Goal: Task Accomplishment & Management: Use online tool/utility

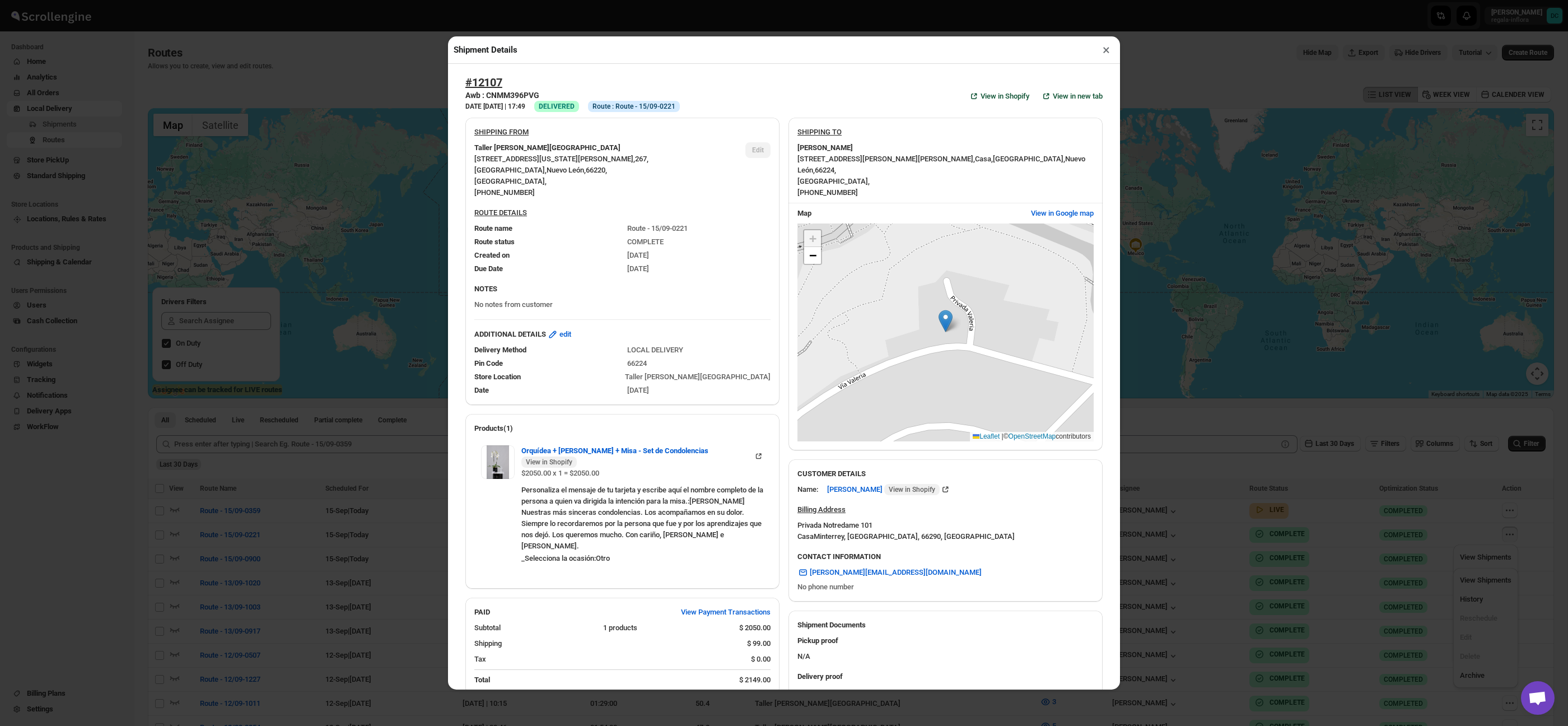
scroll to position [145, 0]
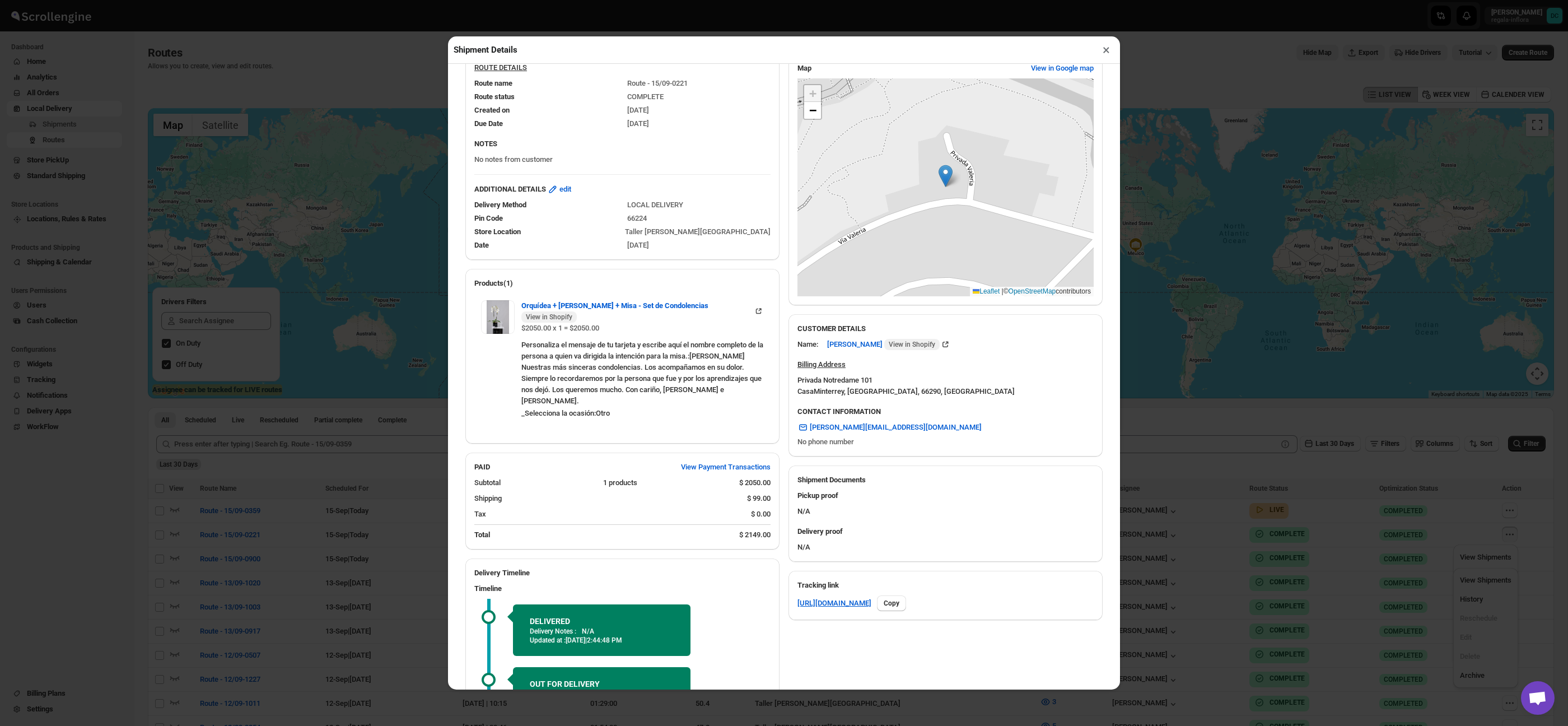
drag, startPoint x: 386, startPoint y: 183, endPoint x: 259, endPoint y: 87, distance: 159.2
click at [385, 183] on div "Shipment Details × #12107 Awb : CNMM396PVG DATE [DATE] | 17:49 Success DELIVERE…" at bounding box center [784, 363] width 1568 height 726
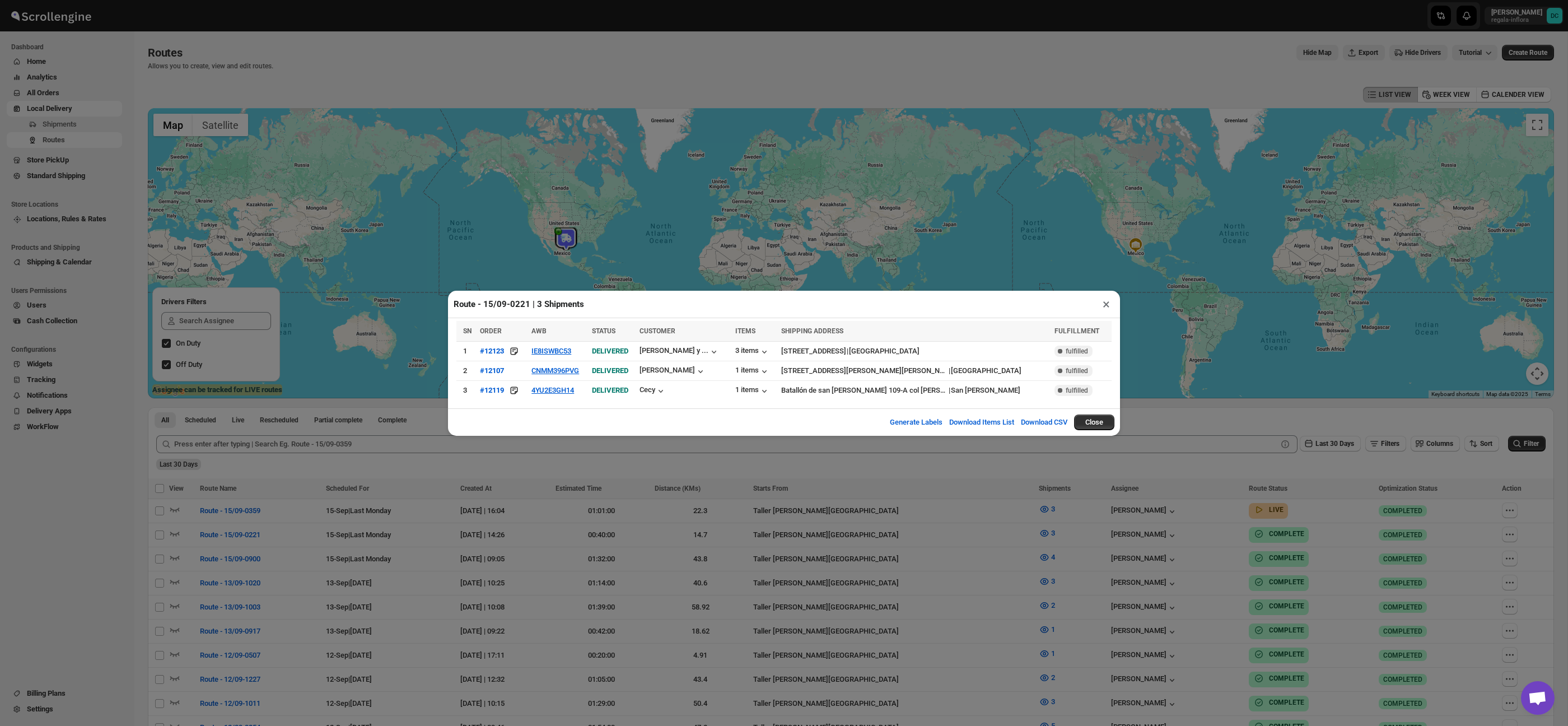
drag, startPoint x: 1106, startPoint y: 302, endPoint x: 31, endPoint y: 91, distance: 1095.5
click at [1106, 302] on button "×" at bounding box center [1106, 304] width 16 height 16
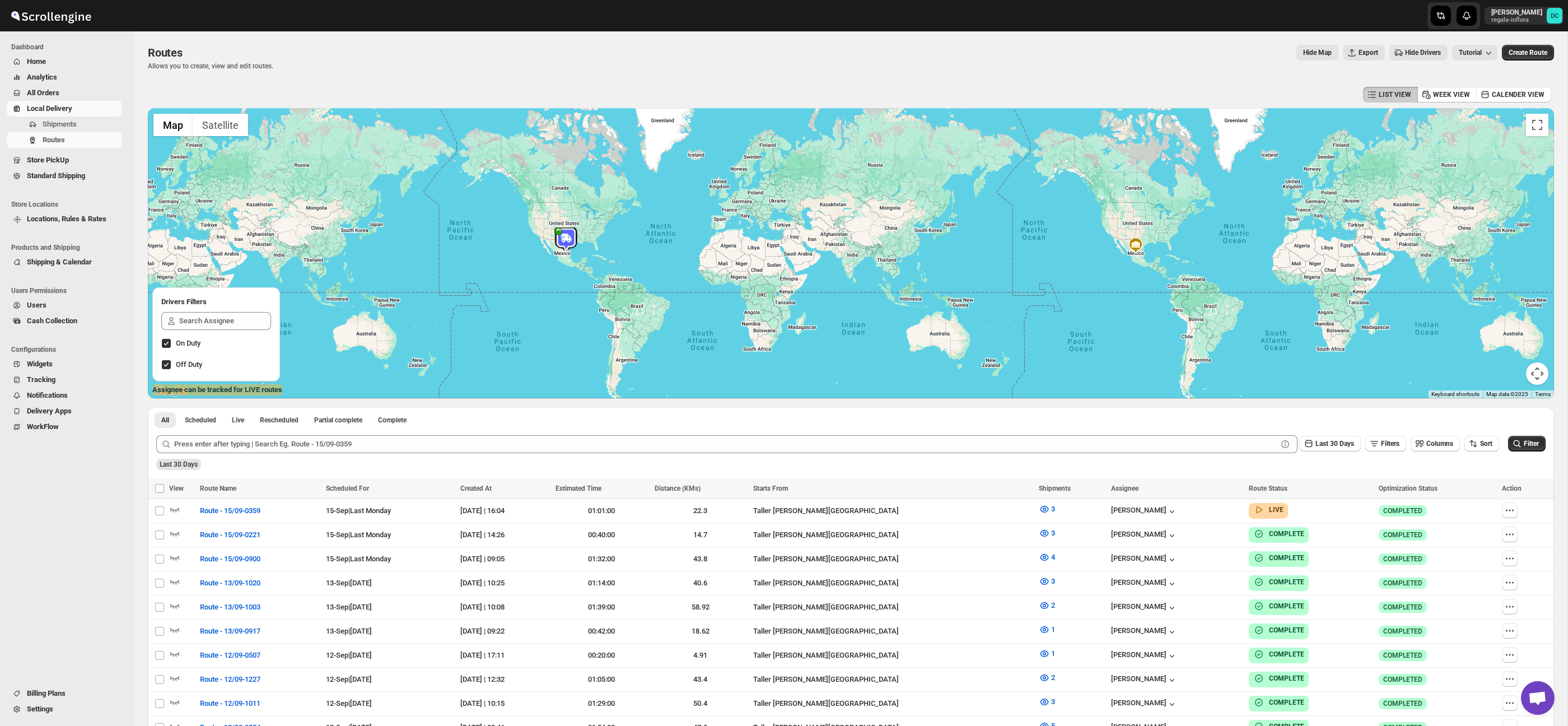
click at [45, 91] on span "All Orders" at bounding box center [43, 93] width 33 height 8
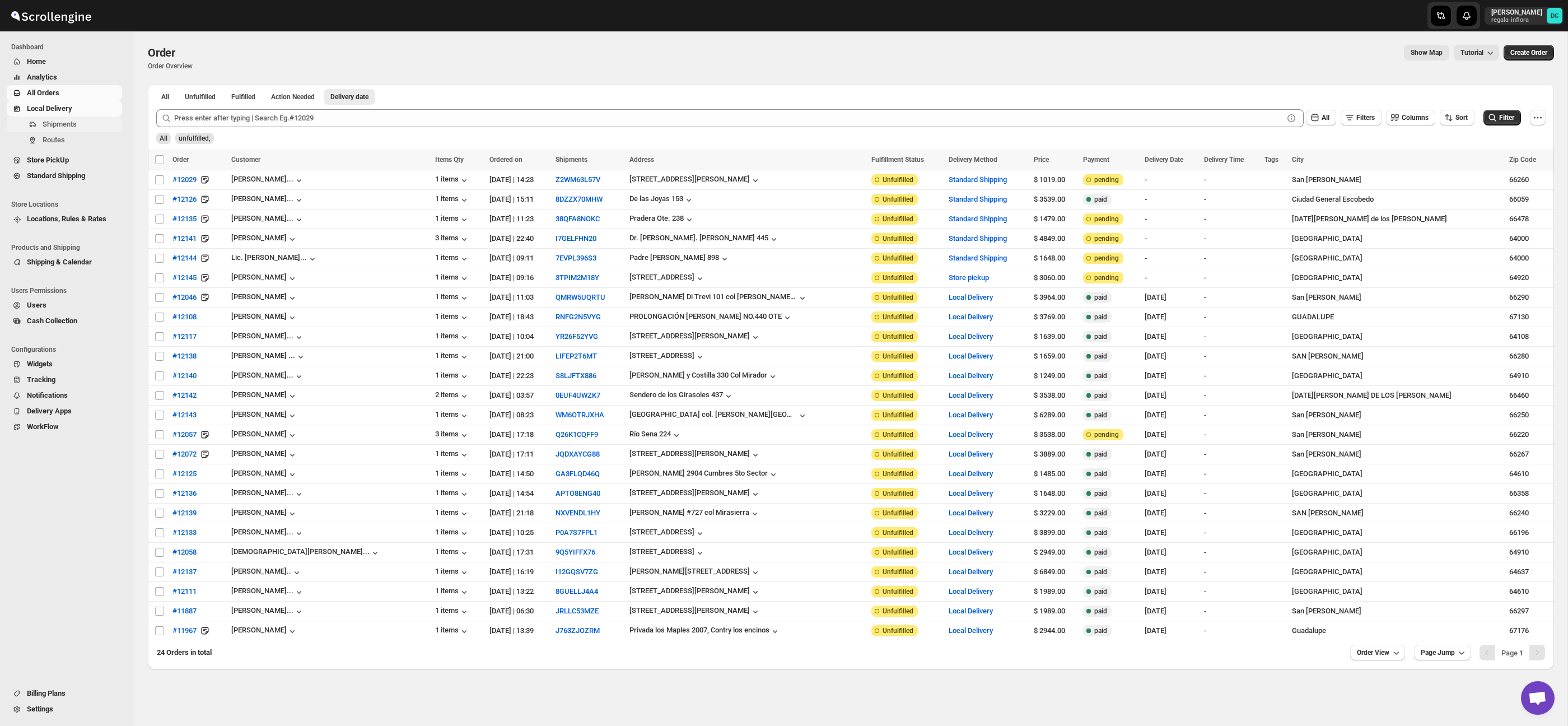
click at [66, 122] on span "Shipments" at bounding box center [59, 124] width 34 height 8
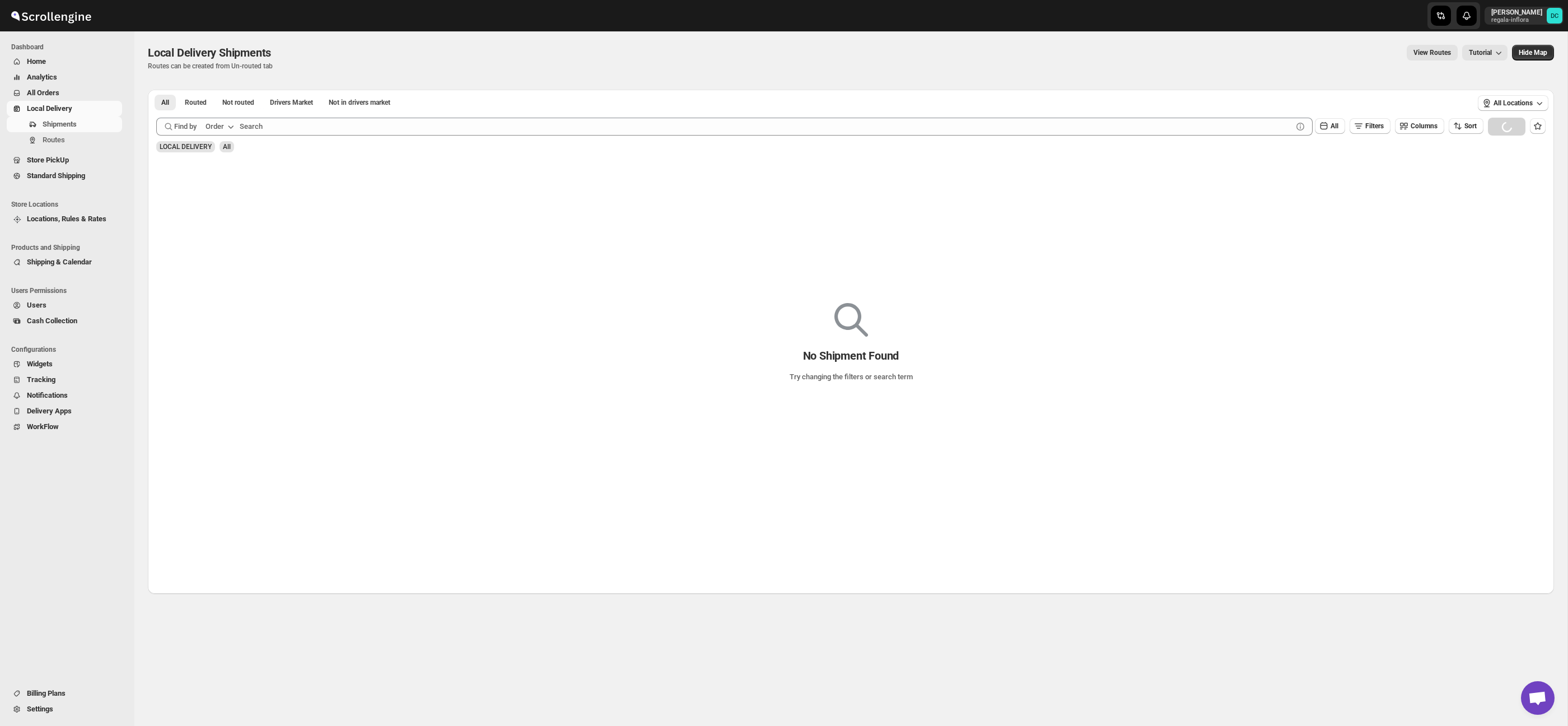
click at [75, 92] on span "All Orders" at bounding box center [73, 93] width 93 height 11
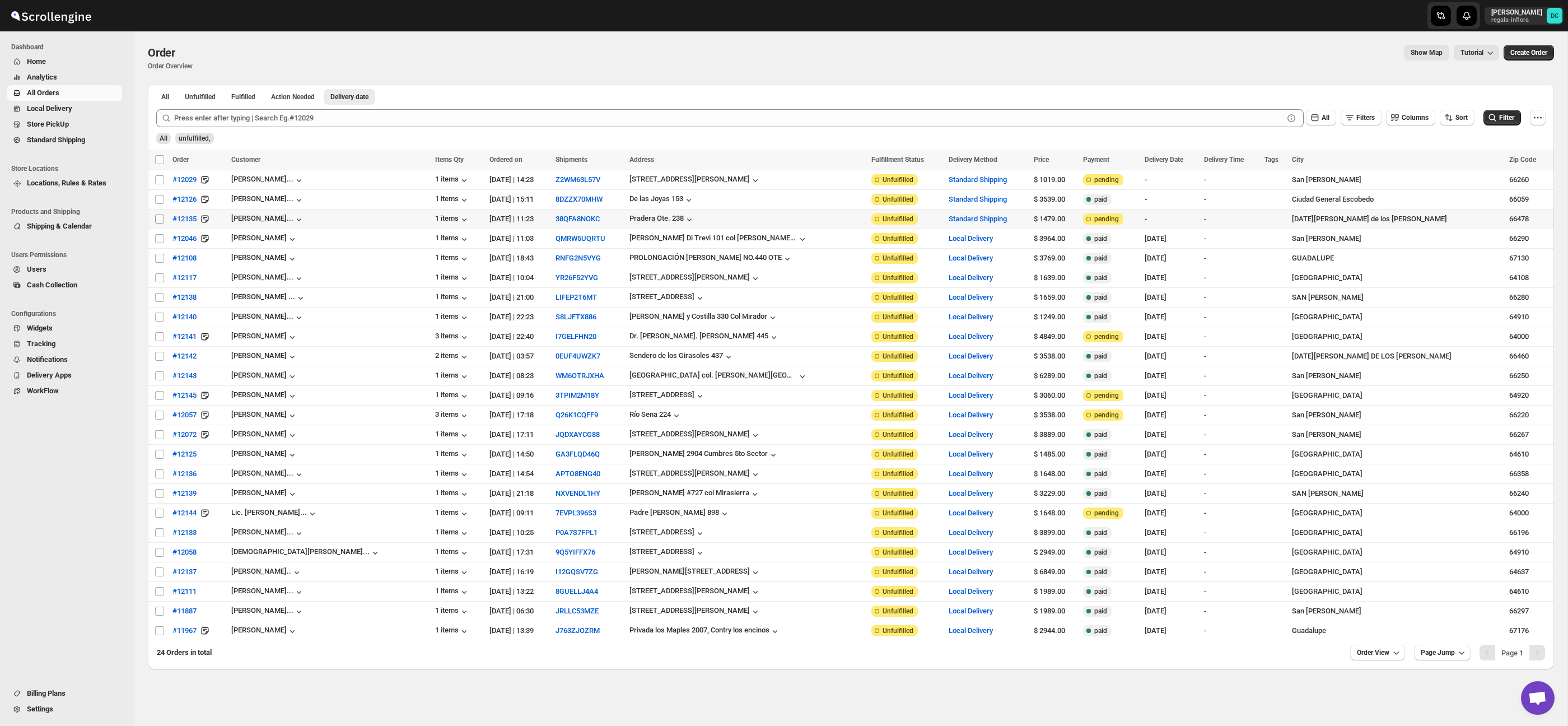
click at [155, 221] on input "Select order" at bounding box center [159, 219] width 9 height 9
checkbox input "true"
click at [161, 200] on input "Select order" at bounding box center [159, 199] width 9 height 9
checkbox input "true"
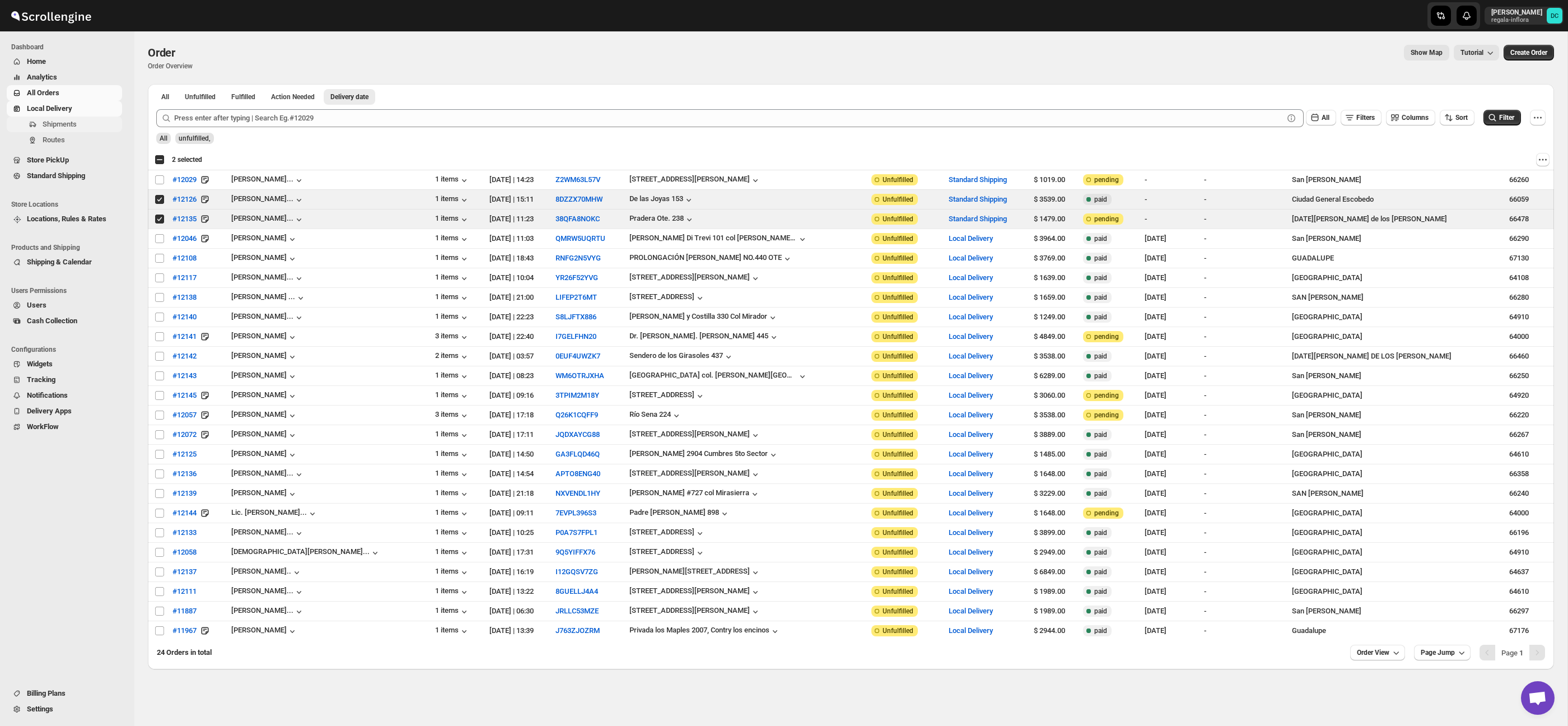
click at [74, 122] on span "Shipments" at bounding box center [59, 124] width 34 height 8
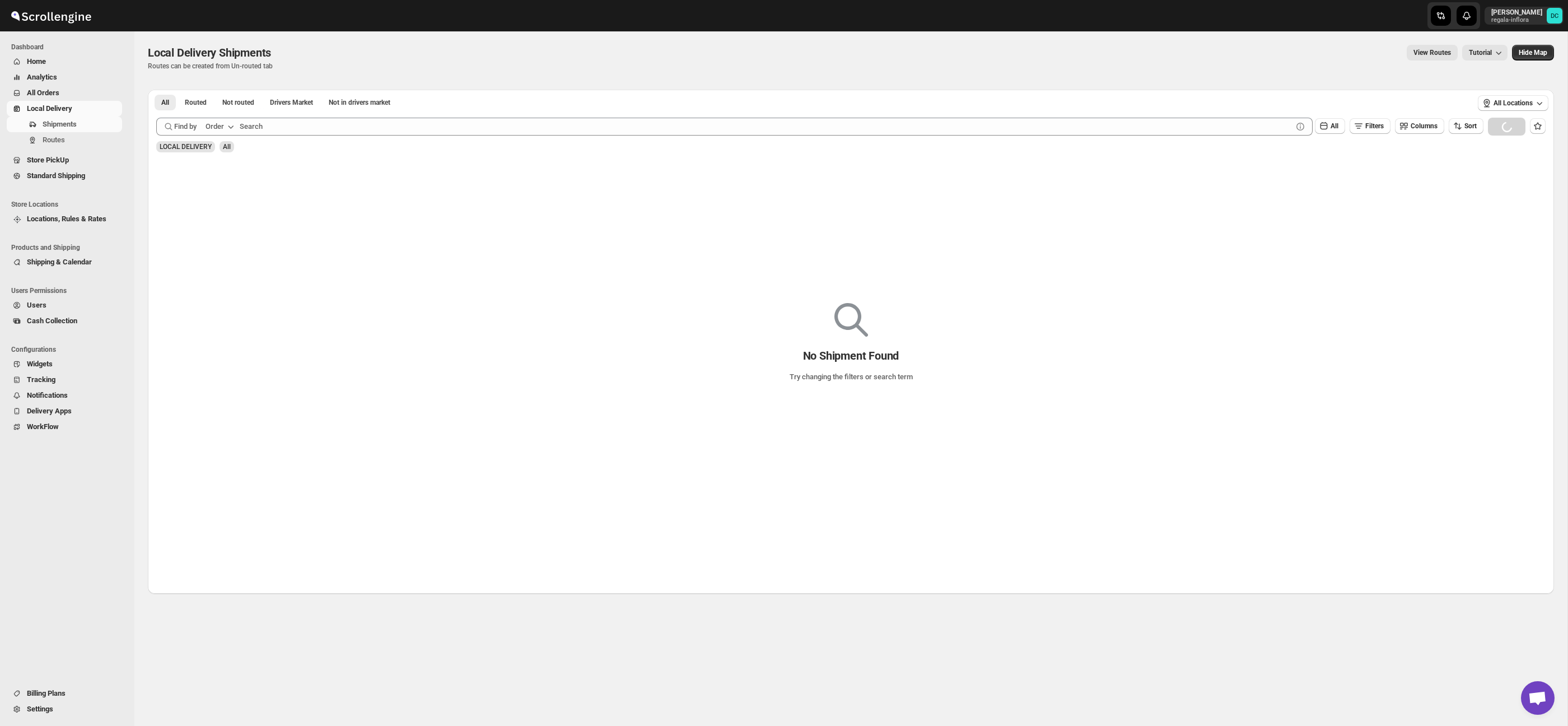
click at [63, 89] on span "All Orders" at bounding box center [73, 93] width 93 height 11
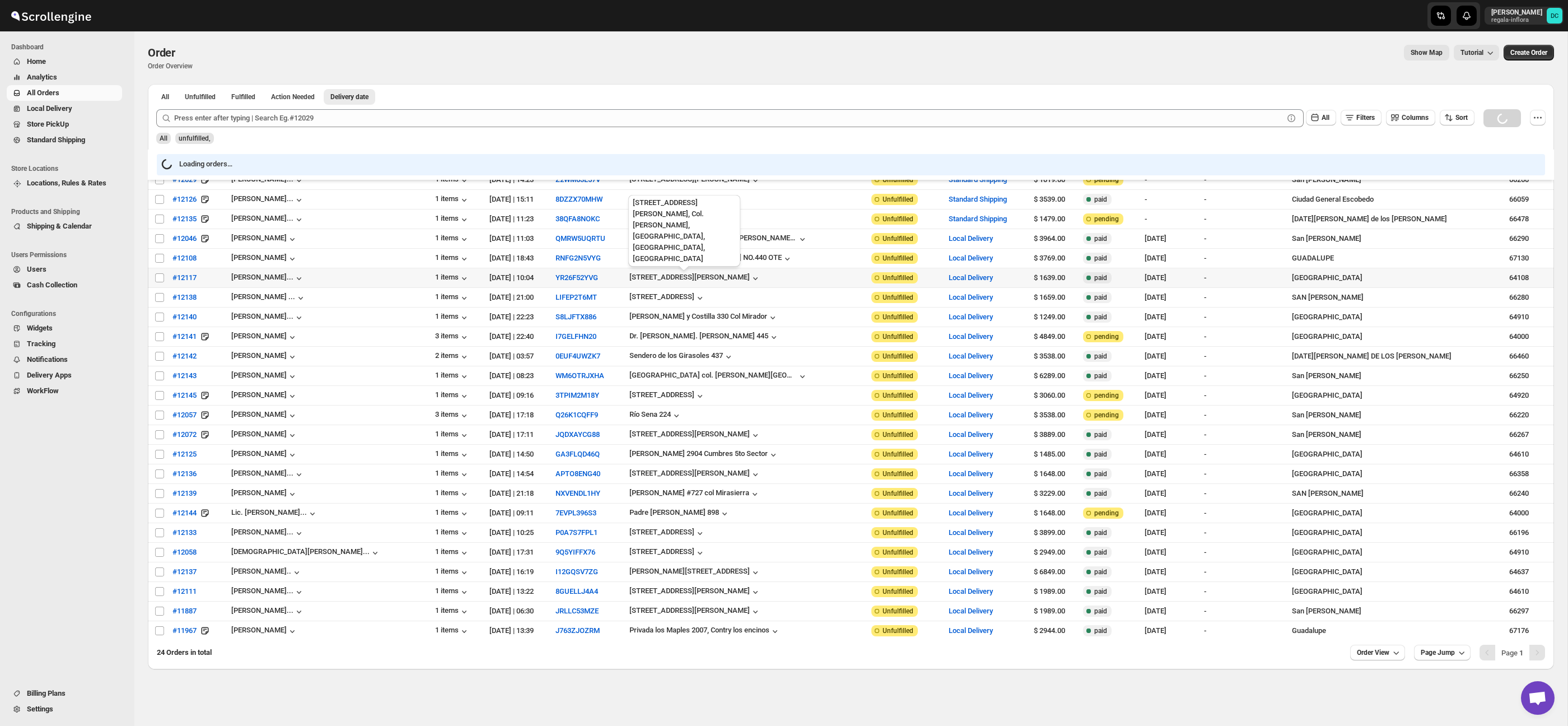
scroll to position [3, 0]
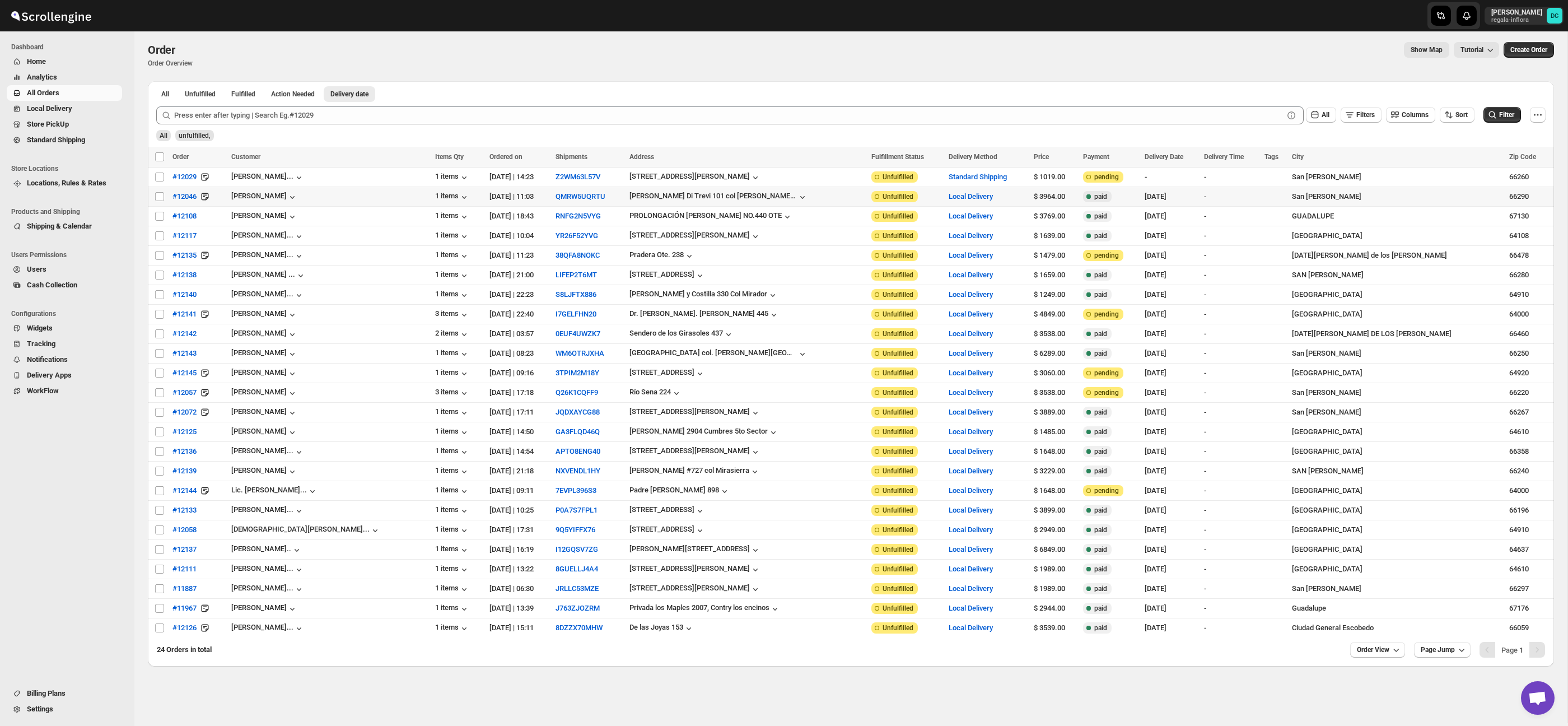
drag, startPoint x: 157, startPoint y: 198, endPoint x: 160, endPoint y: 208, distance: 10.4
click at [157, 198] on input "Select order" at bounding box center [159, 196] width 9 height 9
checkbox input "true"
click at [159, 221] on input "Select order" at bounding box center [159, 216] width 9 height 9
checkbox input "true"
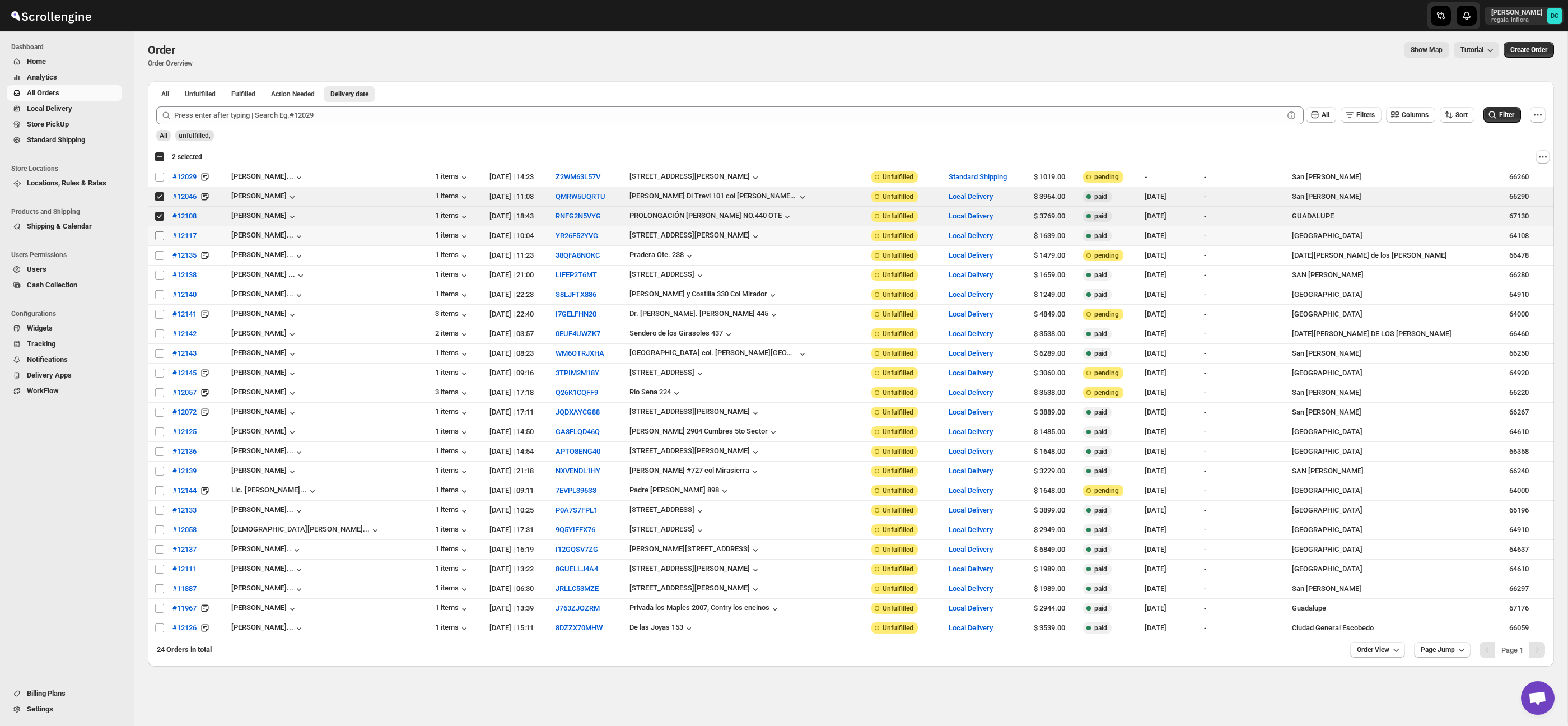
click at [159, 234] on input "Select order" at bounding box center [159, 236] width 9 height 9
checkbox input "true"
click at [161, 256] on input "Select order" at bounding box center [159, 255] width 9 height 9
checkbox input "true"
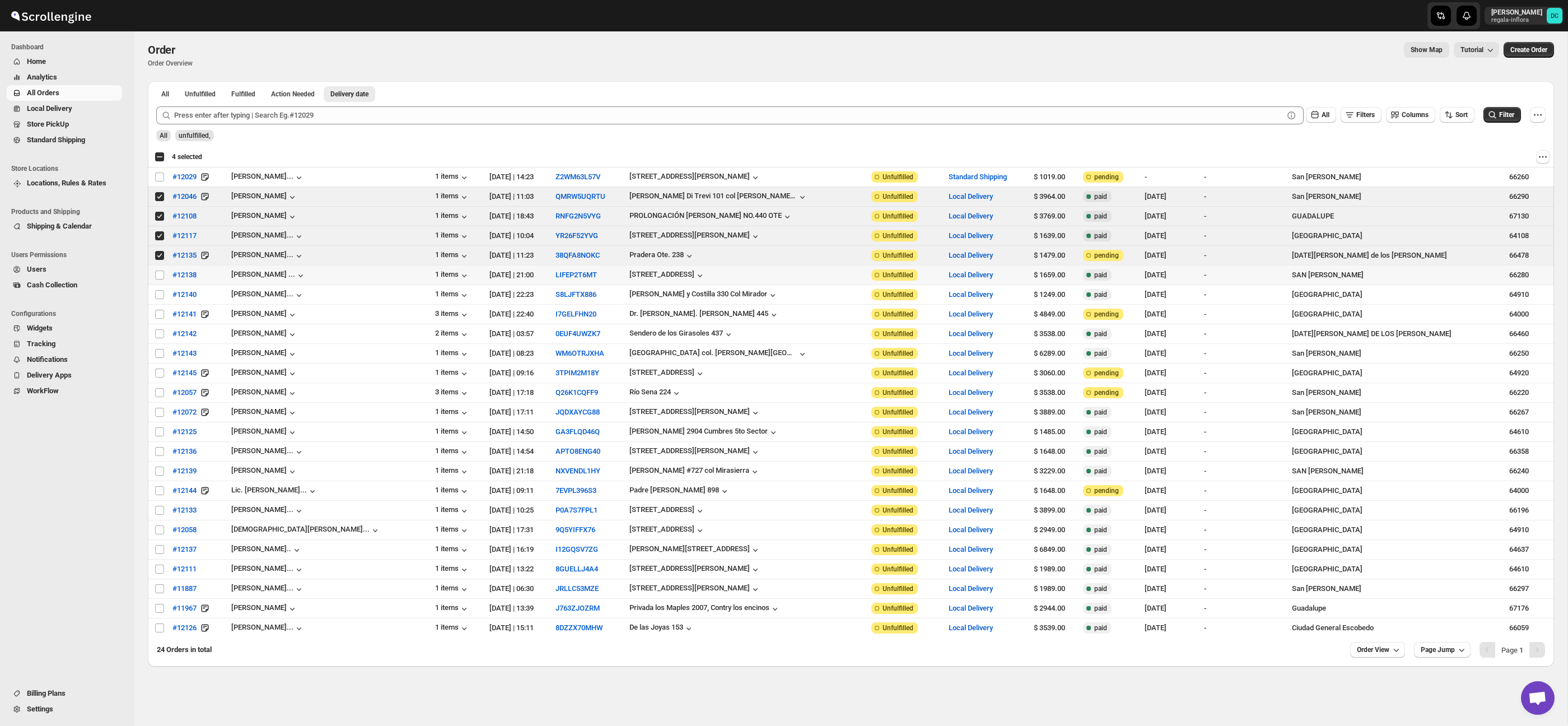
drag, startPoint x: 159, startPoint y: 273, endPoint x: 161, endPoint y: 288, distance: 15.1
click at [159, 274] on input "Select order" at bounding box center [159, 275] width 9 height 9
checkbox input "true"
click at [158, 294] on input "Select order" at bounding box center [159, 295] width 9 height 9
checkbox input "true"
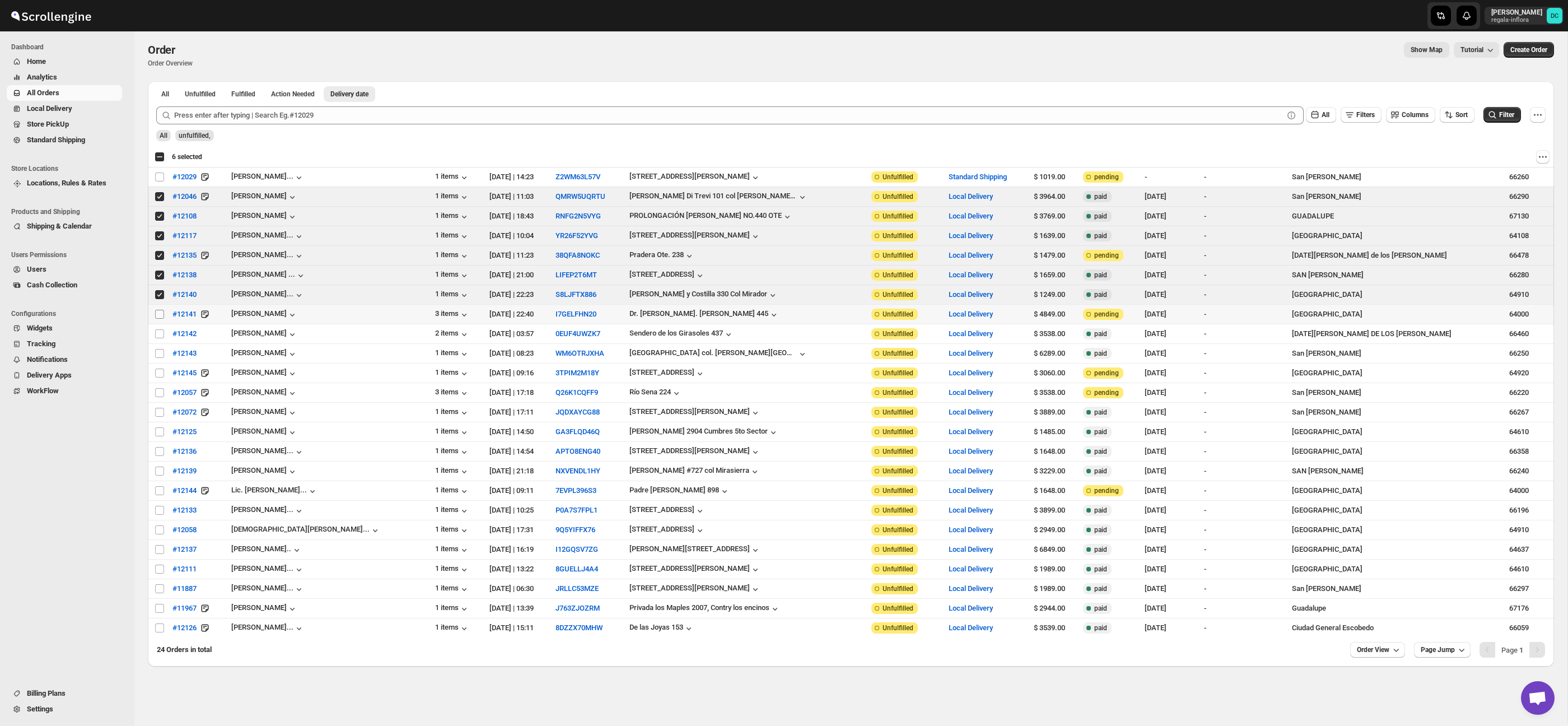
click at [159, 317] on input "Select order" at bounding box center [159, 314] width 9 height 9
checkbox input "true"
click at [159, 334] on input "Select order" at bounding box center [159, 334] width 9 height 9
checkbox input "true"
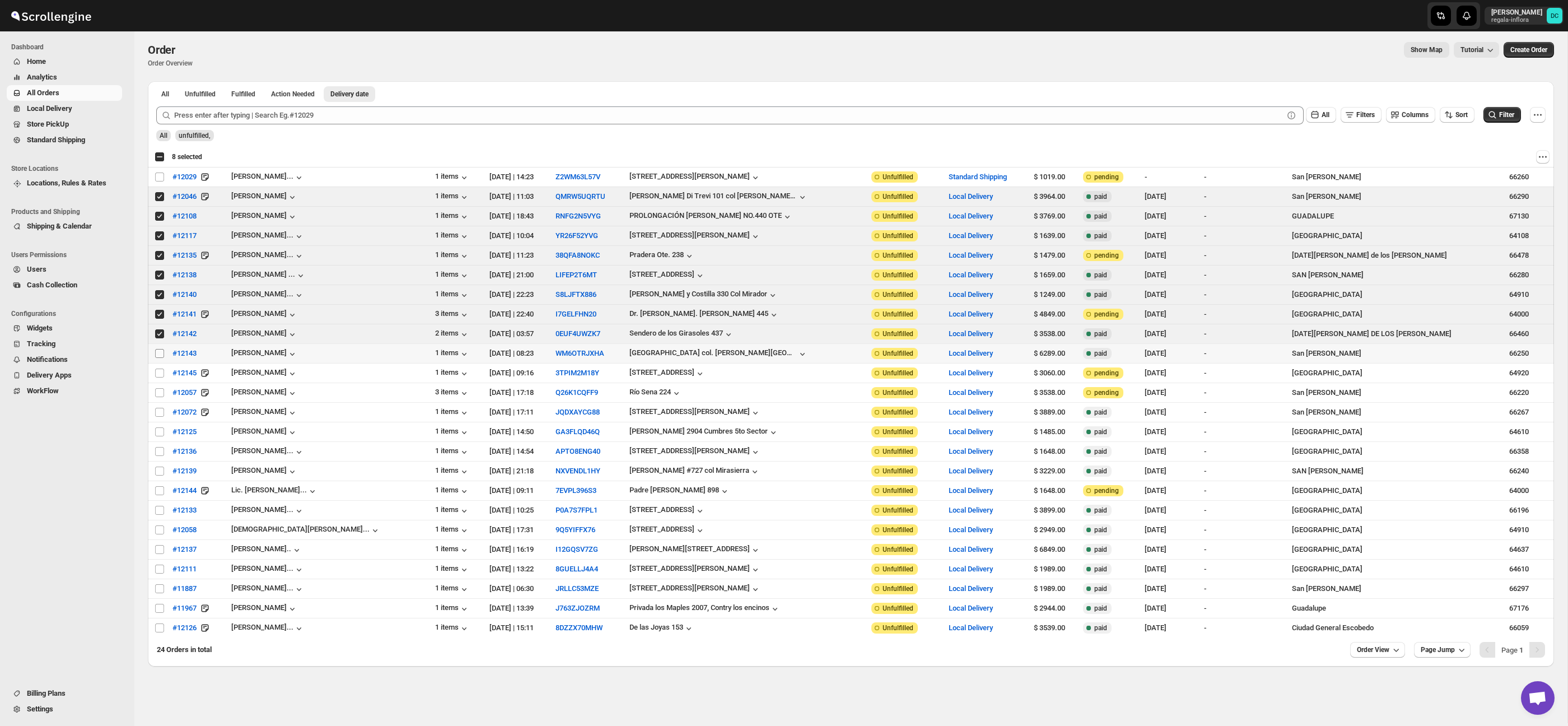
click at [159, 348] on span at bounding box center [159, 353] width 10 height 10
click at [159, 349] on input "Select order" at bounding box center [159, 353] width 9 height 9
checkbox input "false"
click at [159, 373] on input "Select order" at bounding box center [159, 373] width 9 height 9
checkbox input "true"
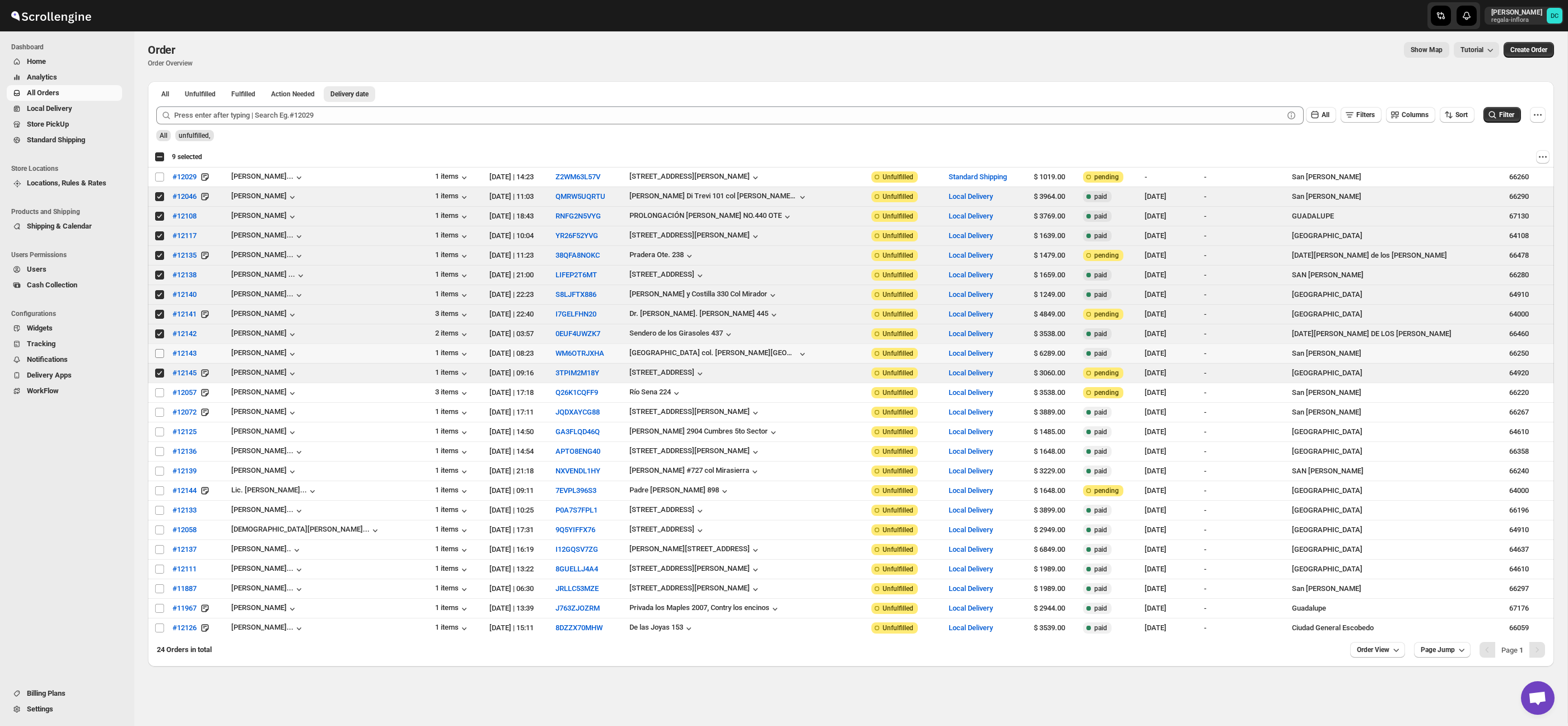
click at [159, 354] on input "Select order" at bounding box center [159, 353] width 9 height 9
checkbox input "true"
drag, startPoint x: 159, startPoint y: 375, endPoint x: 159, endPoint y: 365, distance: 10.0
click at [159, 374] on input "Select order" at bounding box center [159, 373] width 9 height 9
checkbox input "false"
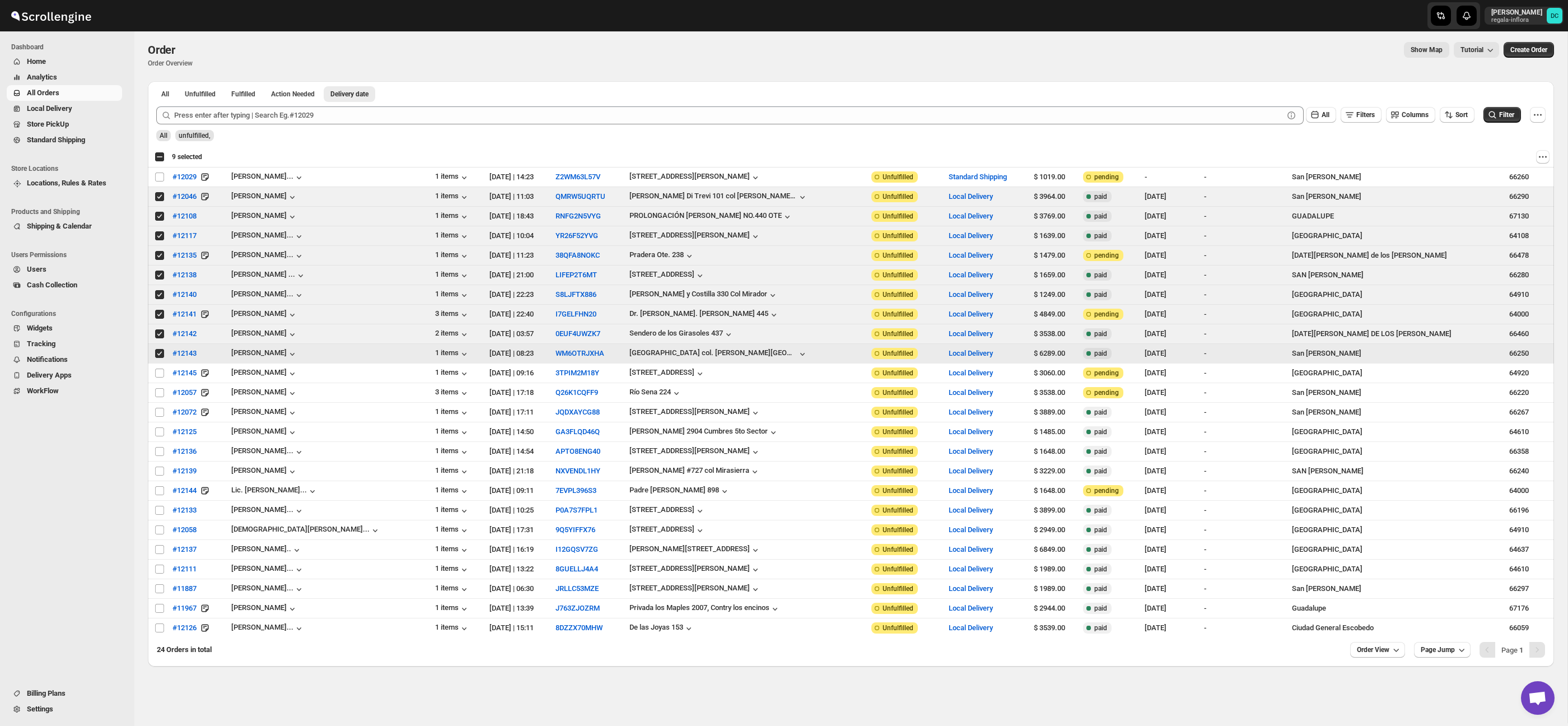
drag, startPoint x: 159, startPoint y: 356, endPoint x: 161, endPoint y: 341, distance: 15.1
click at [159, 356] on input "Select order" at bounding box center [159, 353] width 9 height 9
checkbox input "false"
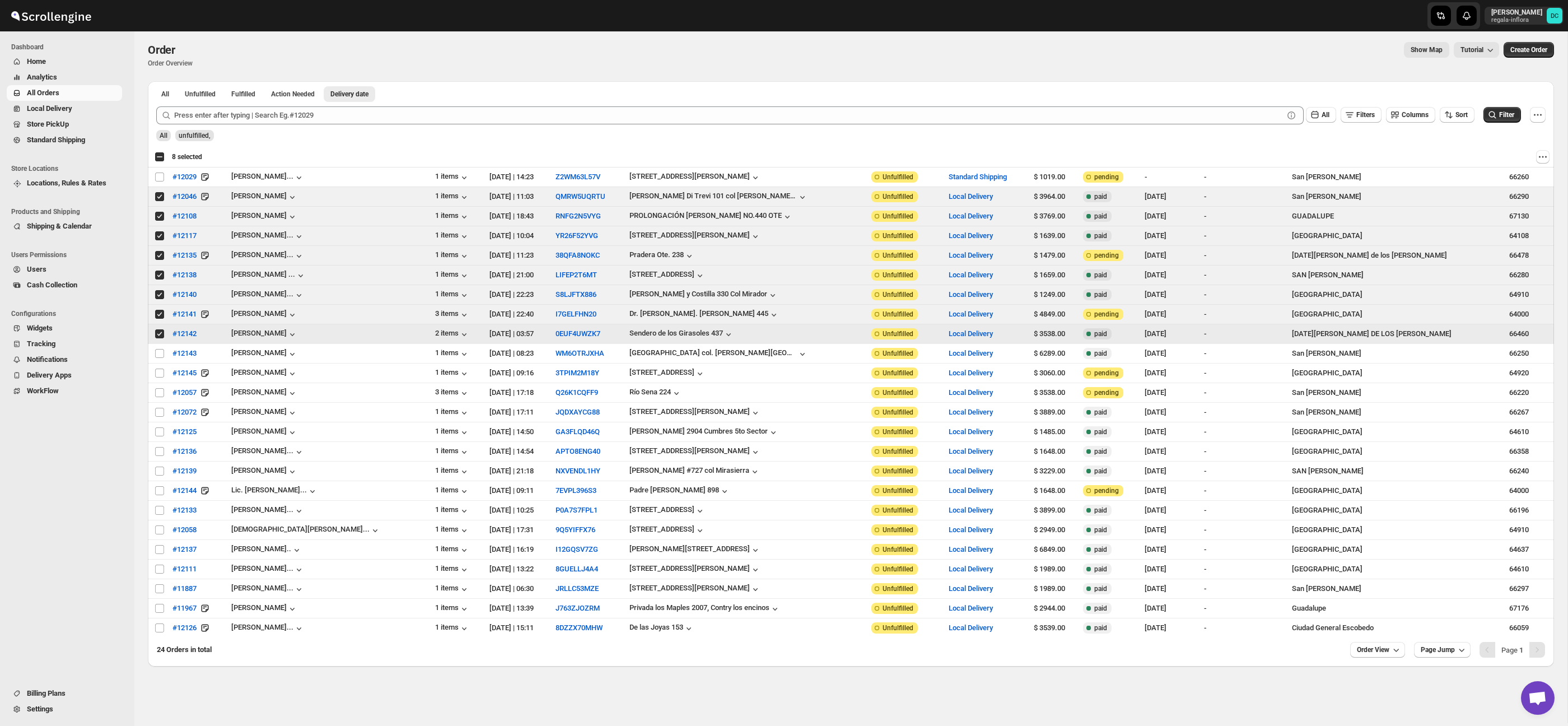
click at [160, 336] on input "Select order" at bounding box center [159, 334] width 9 height 9
checkbox input "false"
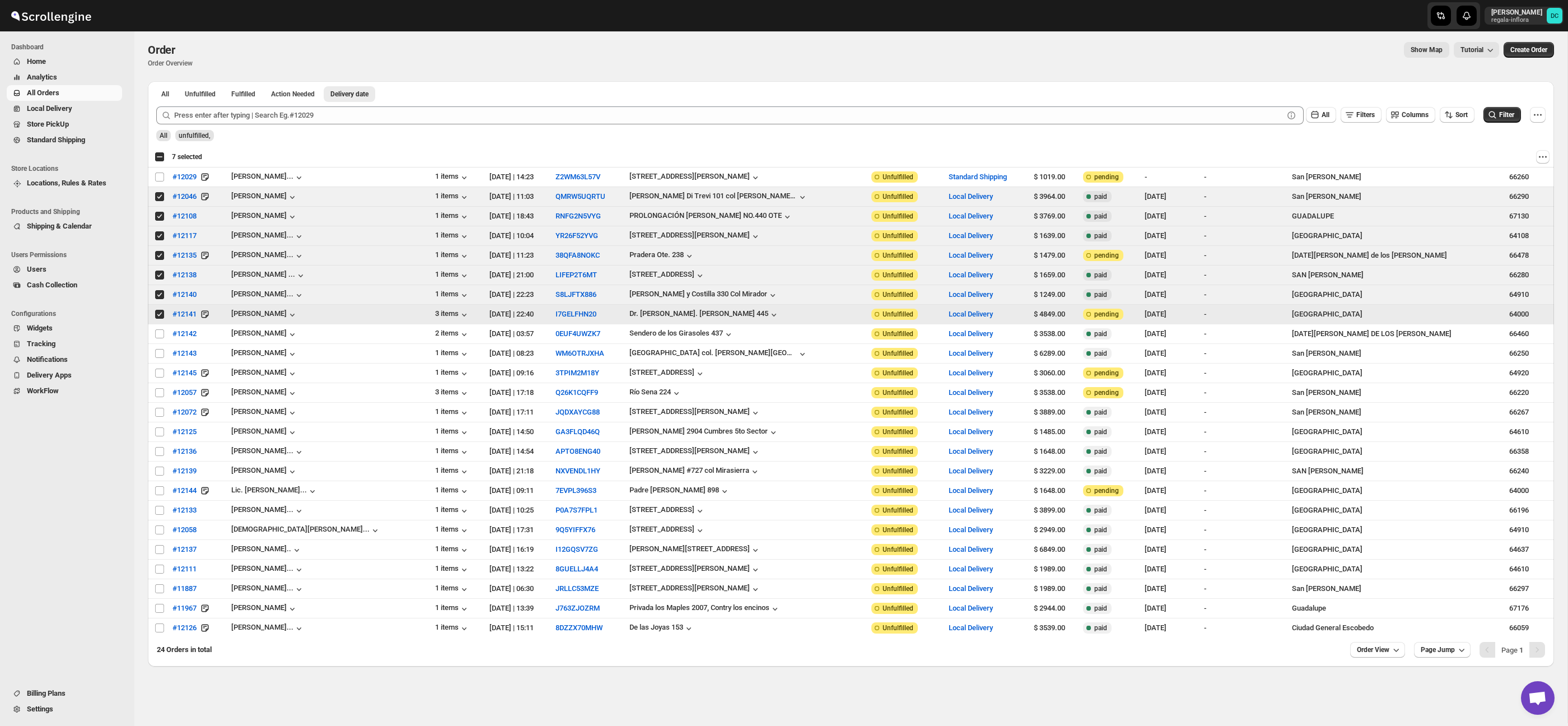
drag, startPoint x: 159, startPoint y: 317, endPoint x: 157, endPoint y: 306, distance: 11.2
click at [158, 317] on input "Select order" at bounding box center [159, 314] width 9 height 9
checkbox input "false"
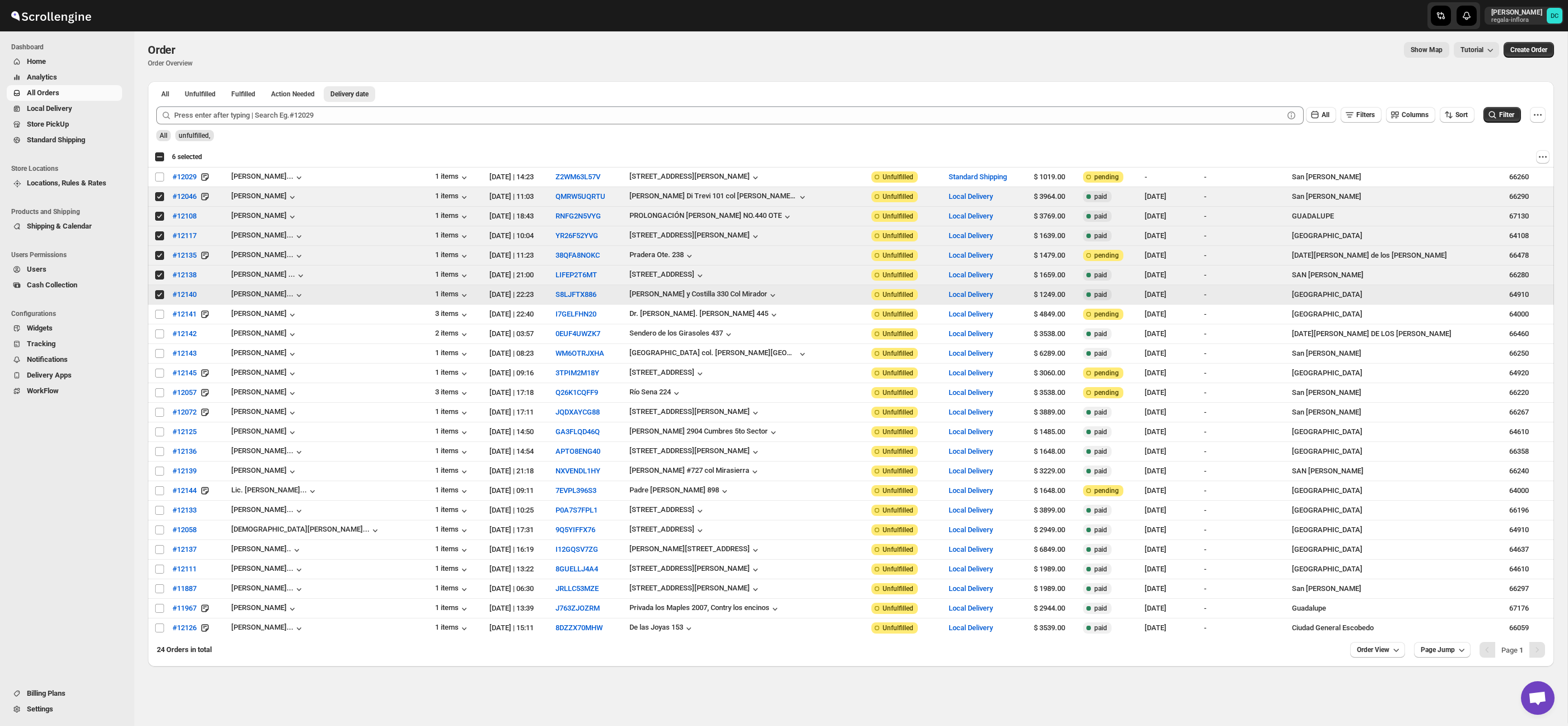
click at [159, 298] on input "Select order" at bounding box center [159, 295] width 9 height 9
checkbox input "false"
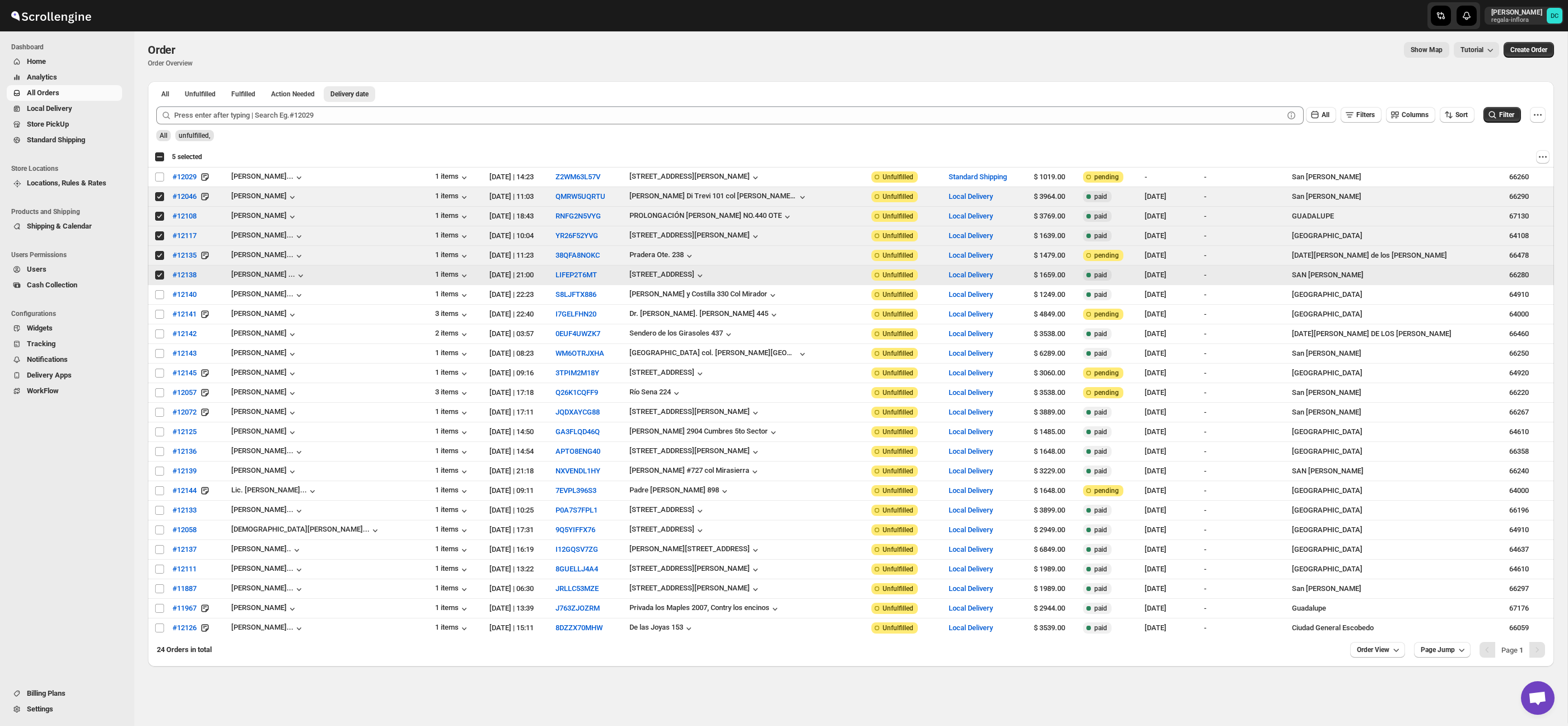
click at [161, 278] on input "Select order" at bounding box center [159, 275] width 9 height 9
checkbox input "false"
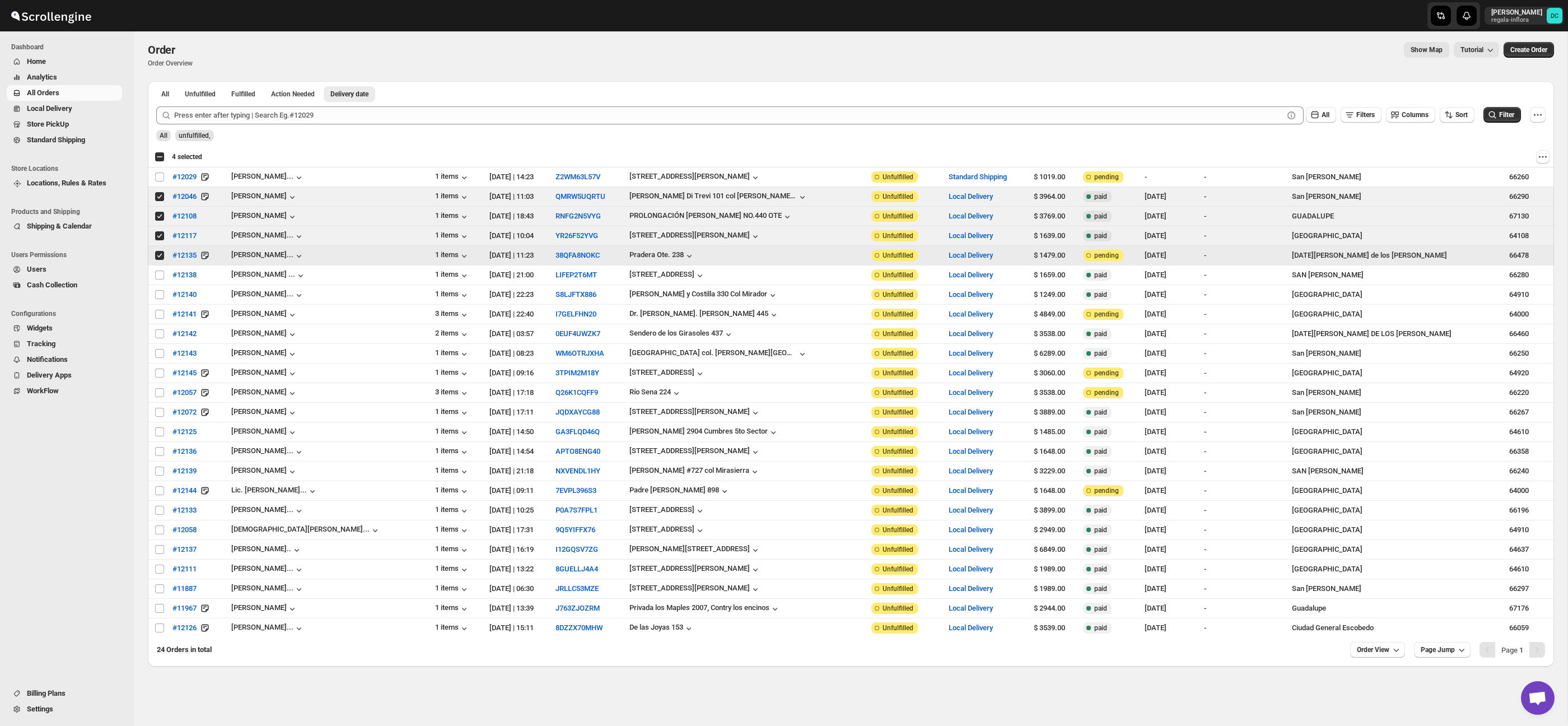
click at [161, 256] on input "Select order" at bounding box center [159, 255] width 9 height 9
checkbox input "false"
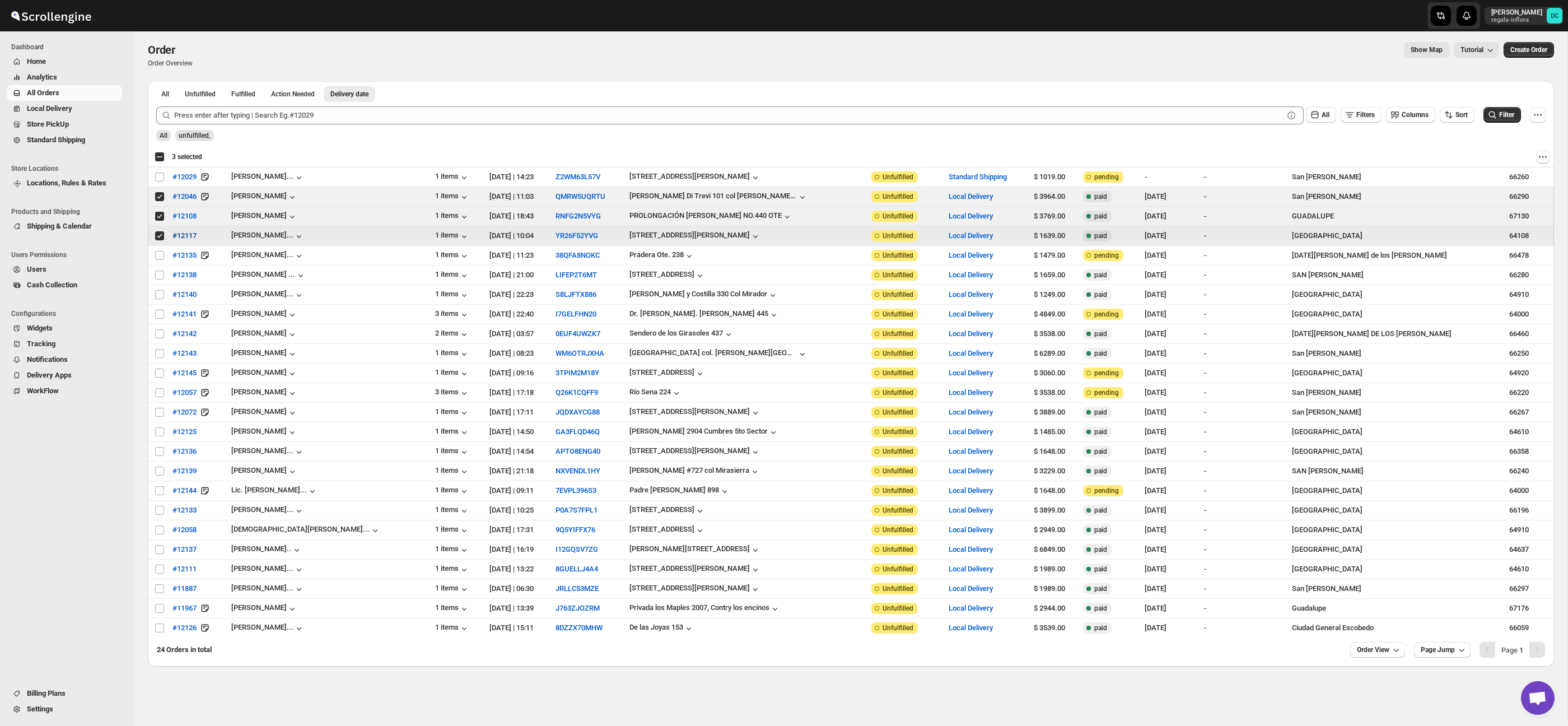
drag, startPoint x: 159, startPoint y: 239, endPoint x: 175, endPoint y: 239, distance: 16.0
click at [159, 238] on input "Select order" at bounding box center [159, 236] width 9 height 9
checkbox input "false"
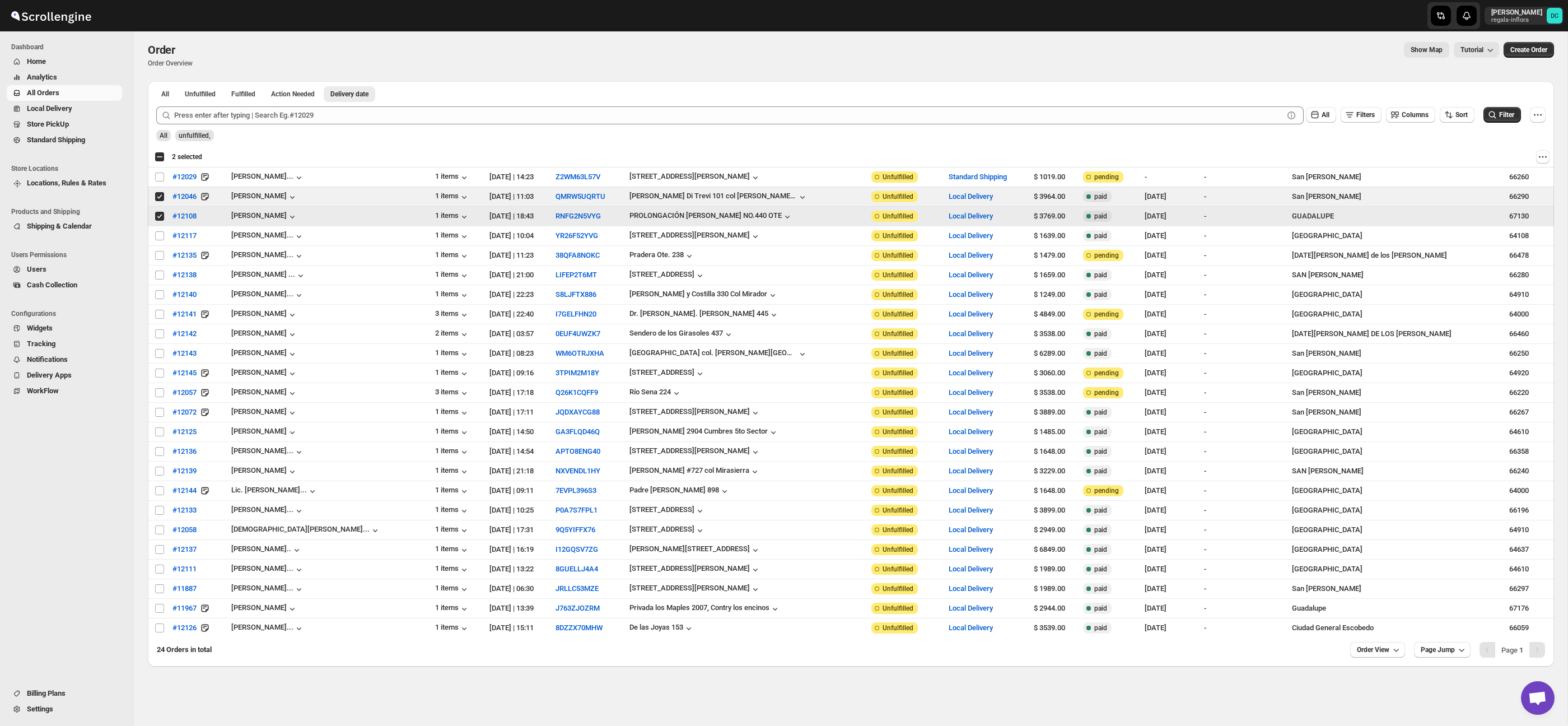
drag, startPoint x: 159, startPoint y: 215, endPoint x: 161, endPoint y: 205, distance: 10.2
click at [159, 215] on input "Select order" at bounding box center [159, 216] width 9 height 9
checkbox input "false"
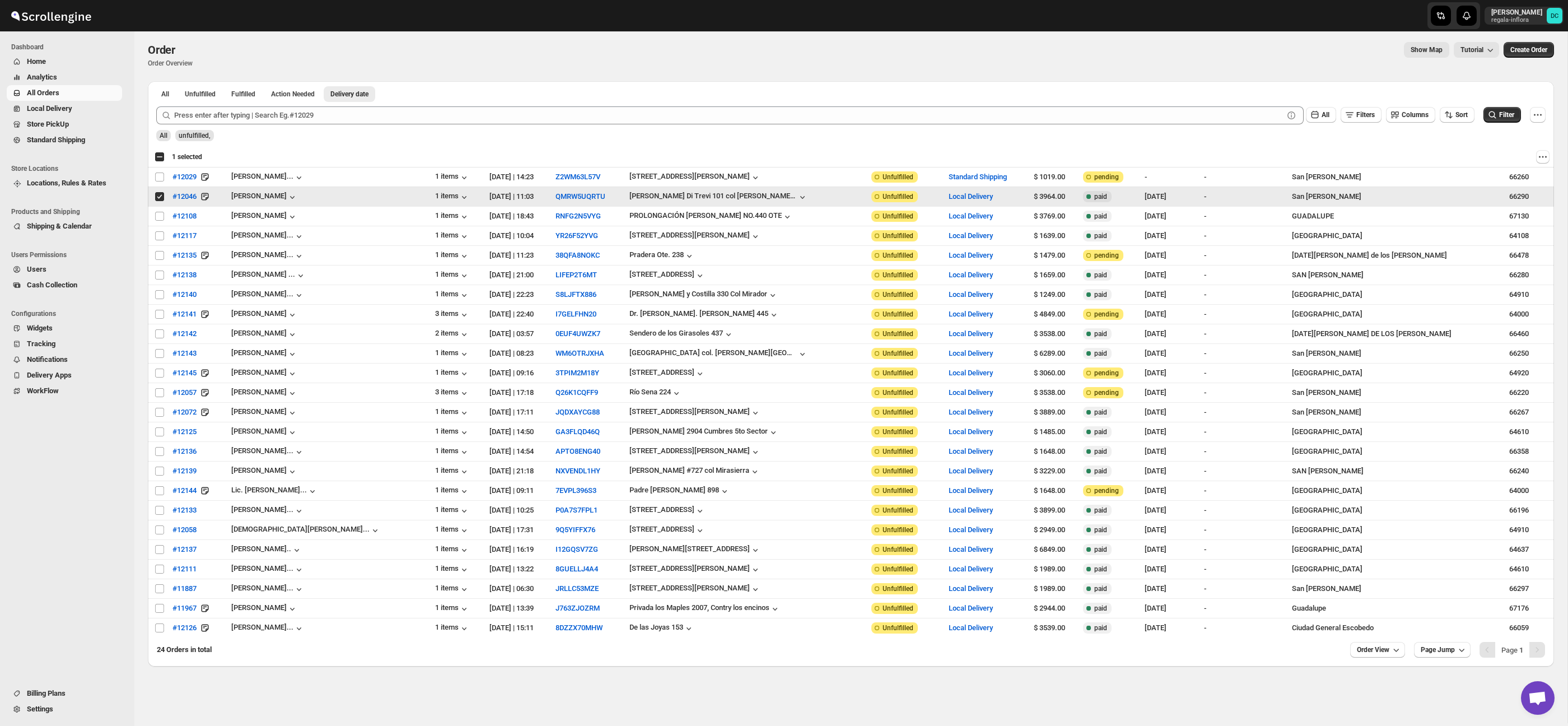
click at [160, 198] on input "Select order" at bounding box center [159, 196] width 9 height 9
checkbox input "false"
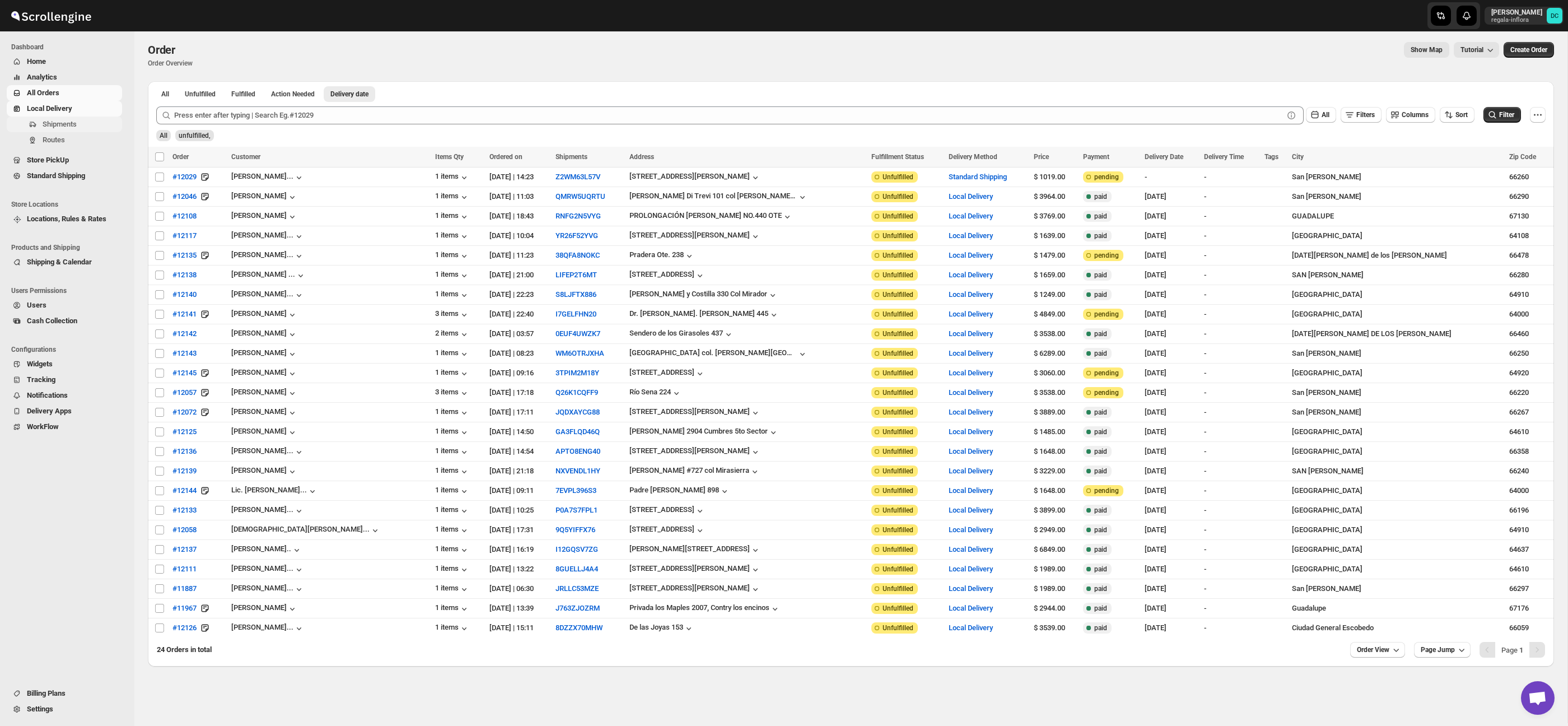
click at [82, 128] on span "Shipments" at bounding box center [81, 125] width 77 height 11
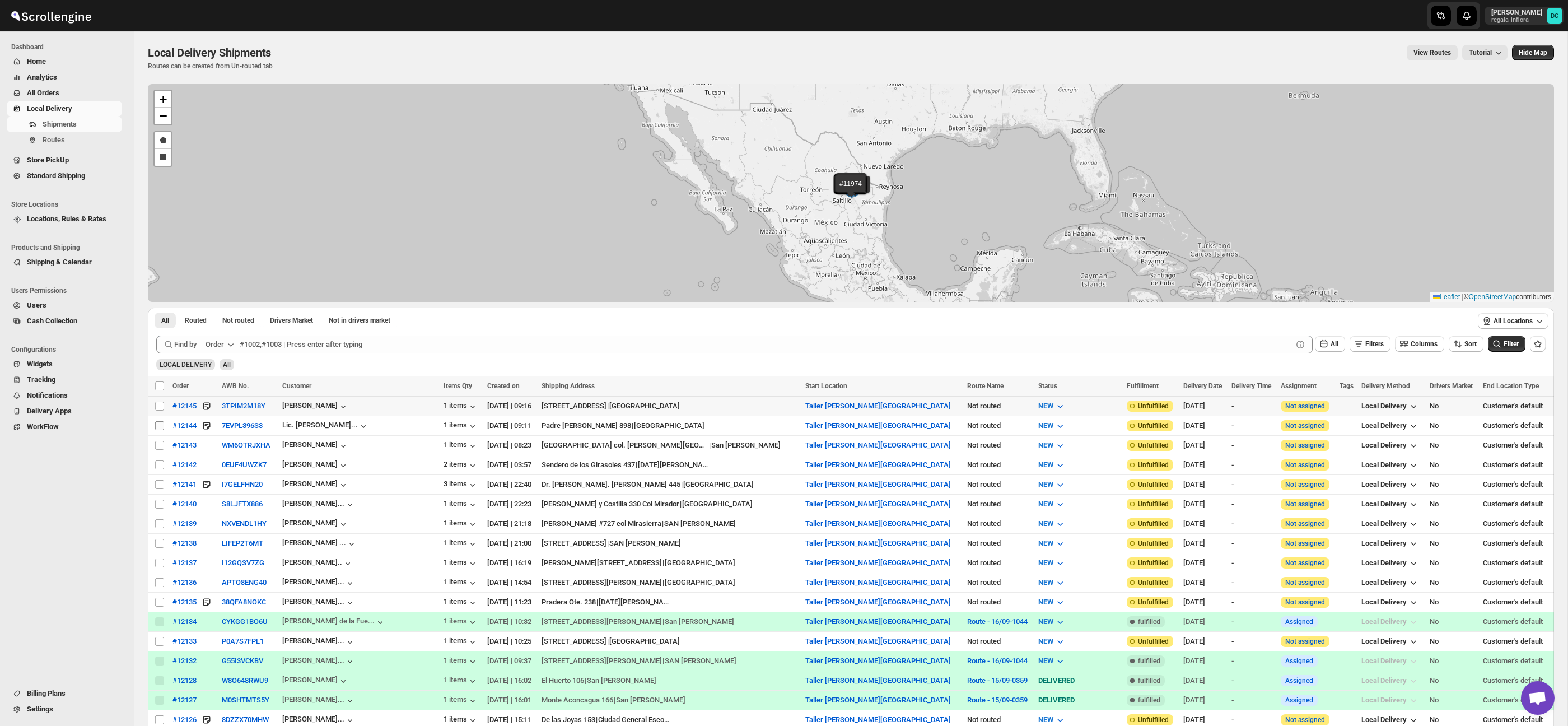
drag, startPoint x: 159, startPoint y: 409, endPoint x: 158, endPoint y: 422, distance: 13.0
click at [159, 409] on input "Select shipment" at bounding box center [159, 406] width 9 height 9
checkbox input "true"
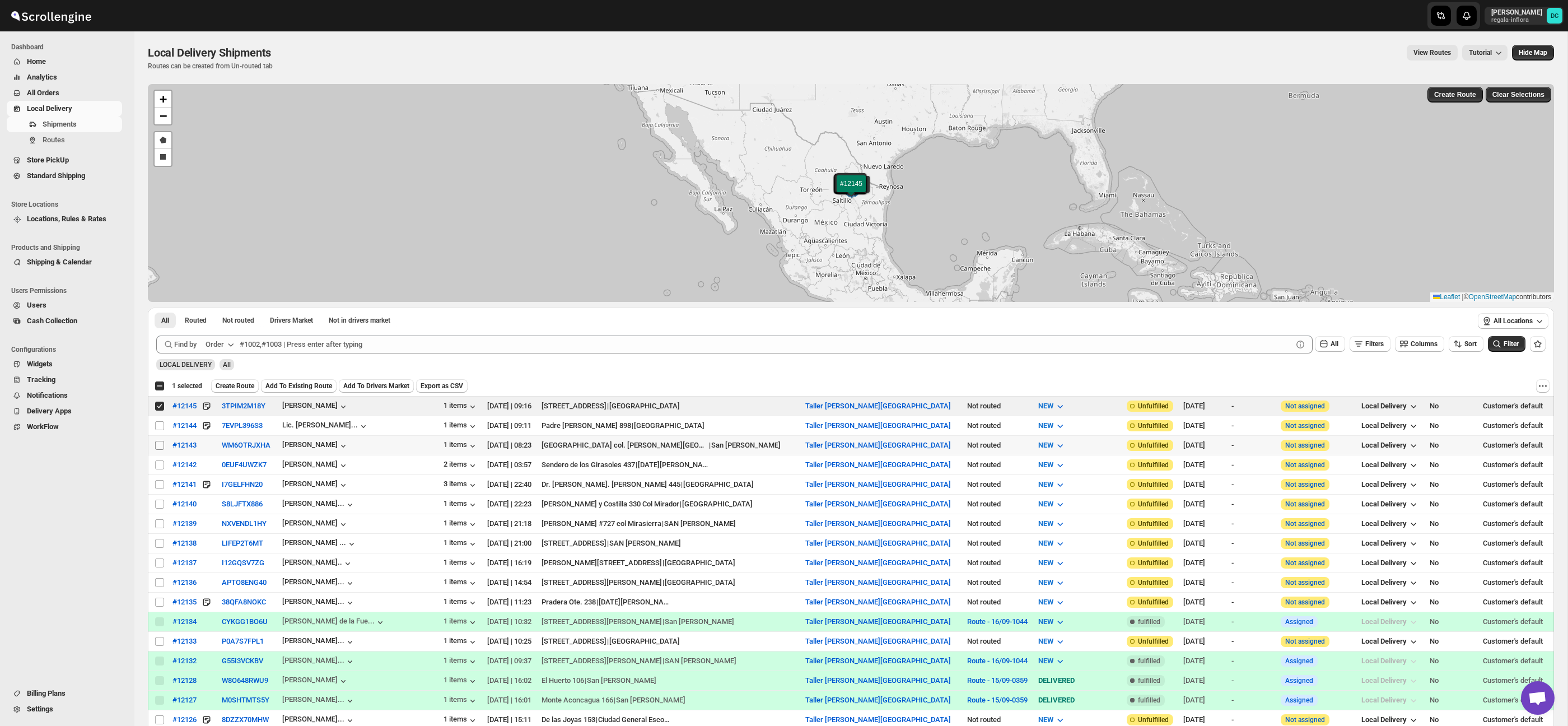
click at [157, 442] on input "Select shipment" at bounding box center [159, 445] width 9 height 9
checkbox input "true"
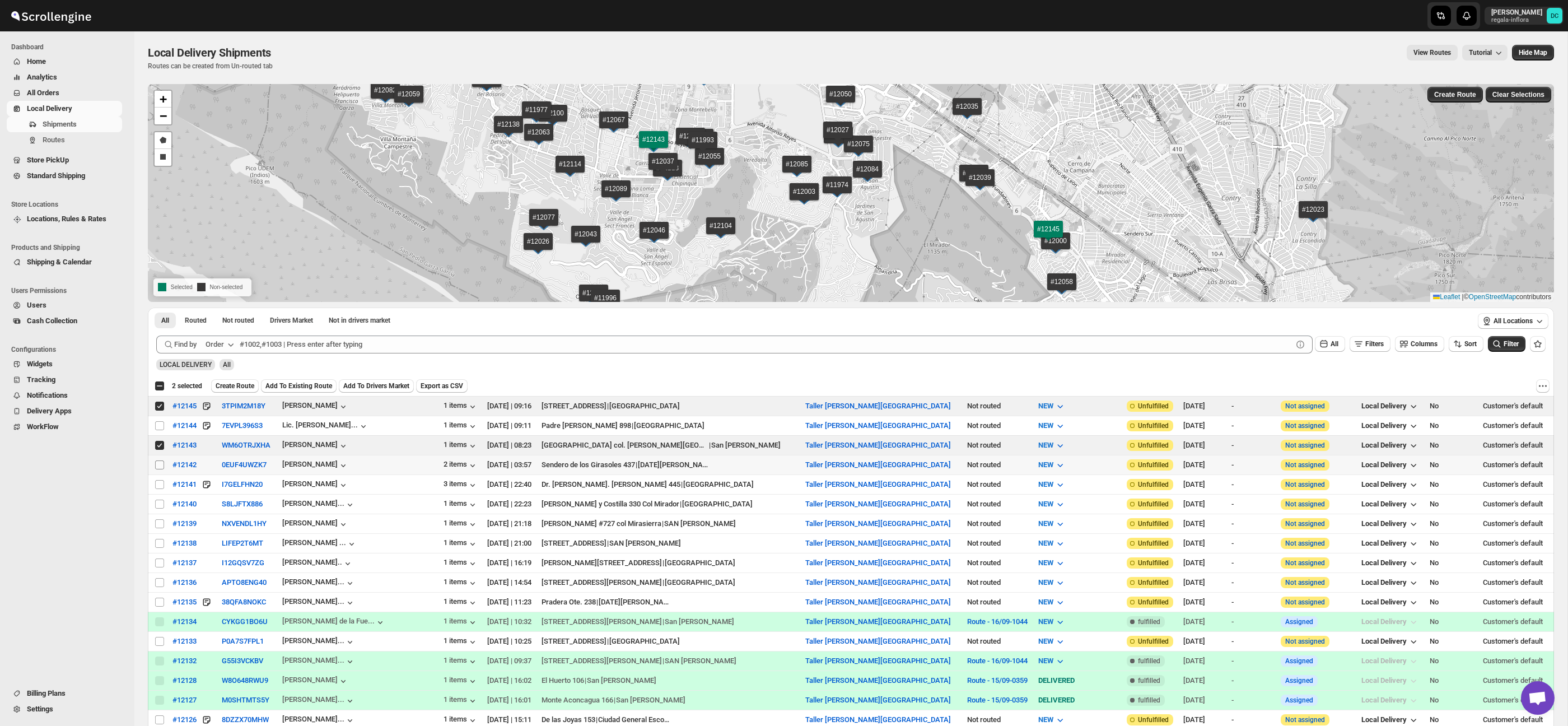
click at [156, 463] on input "Select shipment" at bounding box center [159, 465] width 9 height 9
checkbox input "true"
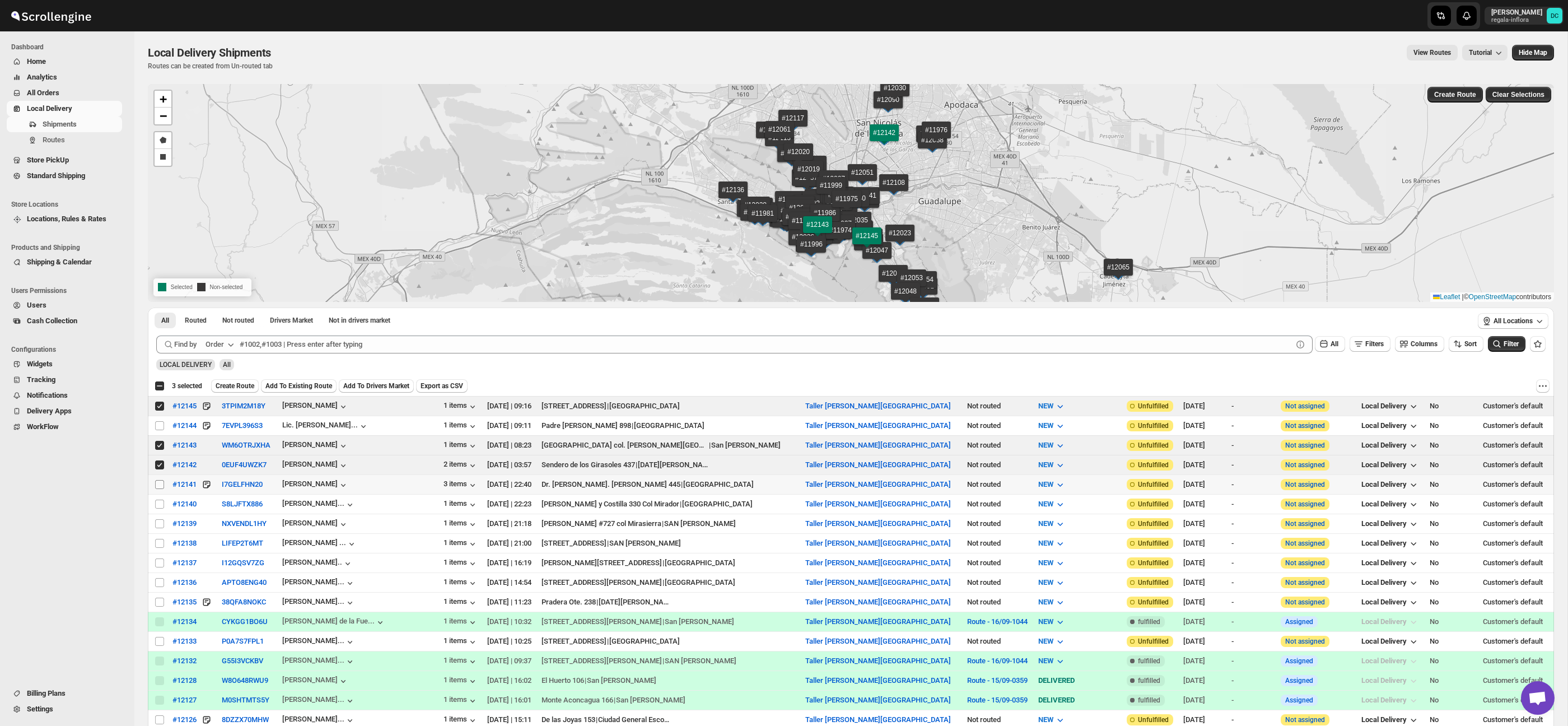
click at [154, 487] on span at bounding box center [159, 484] width 10 height 10
click at [155, 487] on input "Select shipment" at bounding box center [159, 484] width 9 height 9
drag, startPoint x: 159, startPoint y: 484, endPoint x: 162, endPoint y: 504, distance: 20.2
click at [159, 484] on input "Select shipment" at bounding box center [159, 484] width 9 height 9
checkbox input "true"
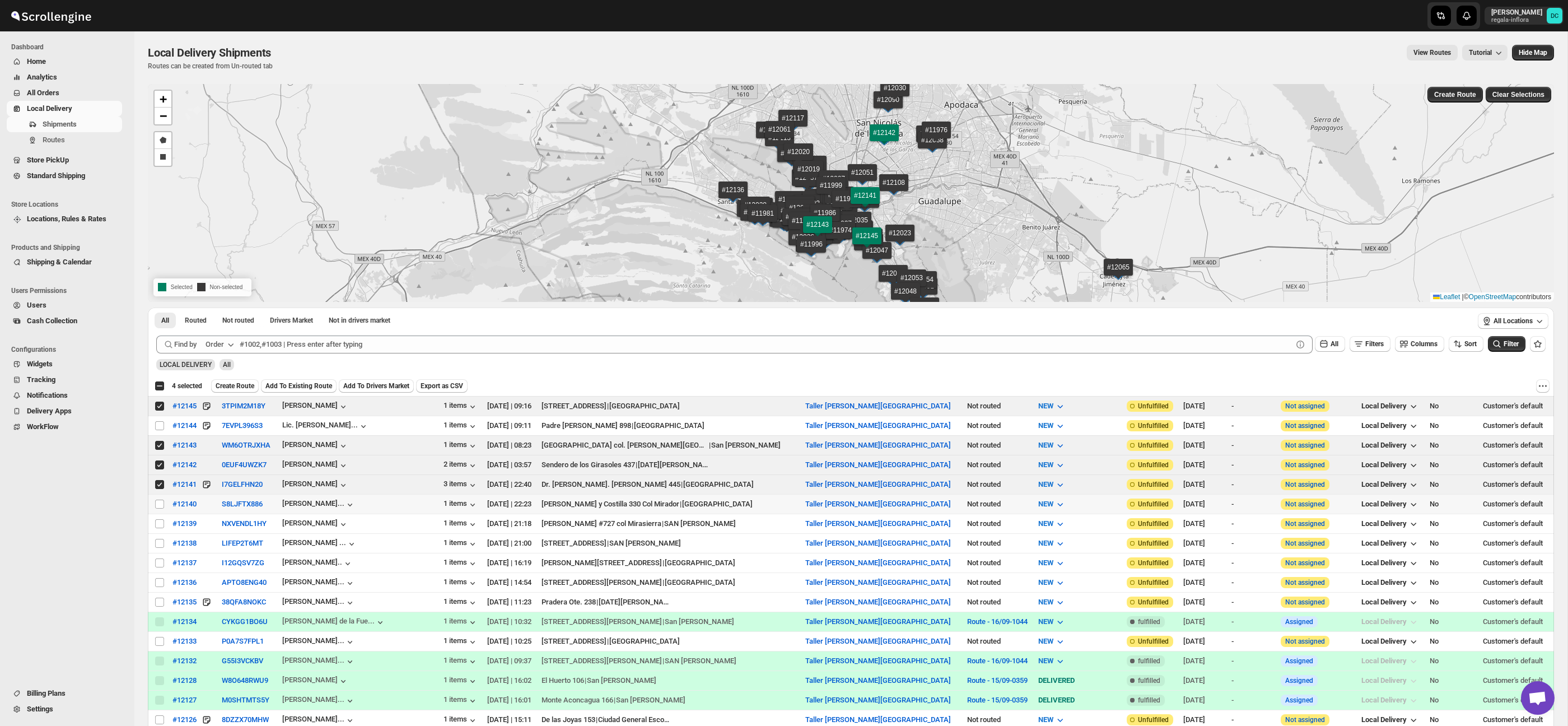
drag, startPoint x: 161, startPoint y: 505, endPoint x: 160, endPoint y: 516, distance: 11.0
click at [161, 505] on input "Select shipment" at bounding box center [159, 504] width 9 height 9
checkbox input "true"
click at [157, 534] on td "Select shipment" at bounding box center [159, 543] width 21 height 20
checkbox input "true"
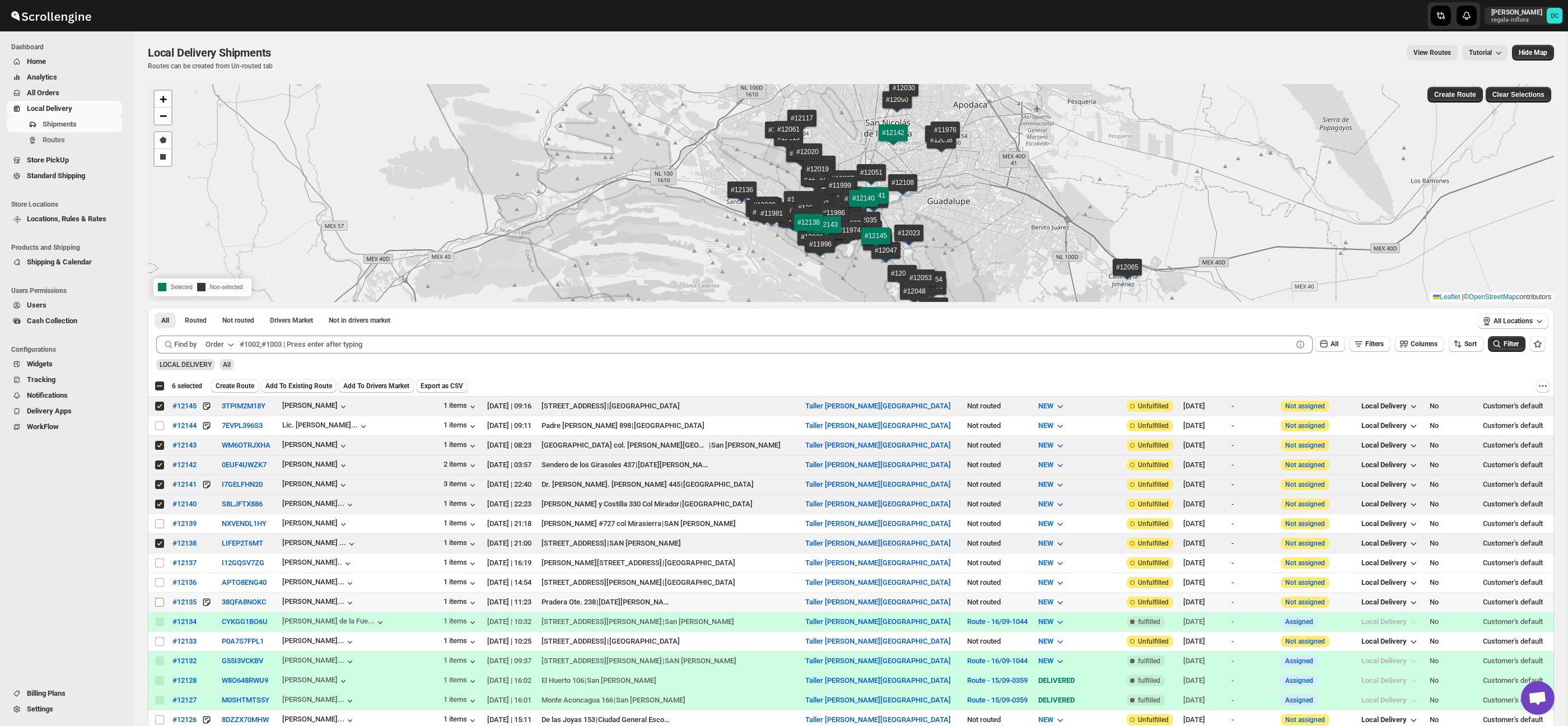
click at [159, 603] on input "Select shipment" at bounding box center [159, 602] width 9 height 9
checkbox input "true"
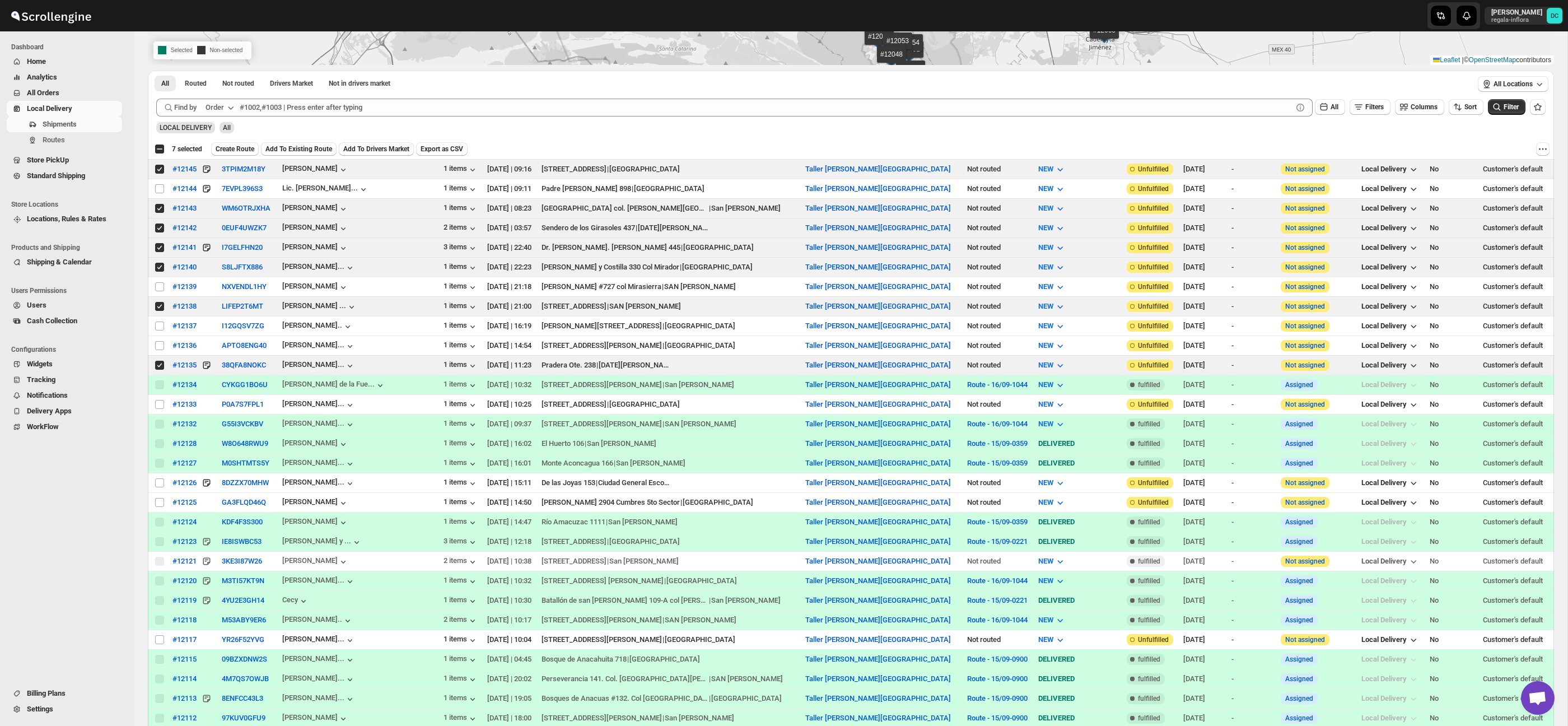
scroll to position [280, 0]
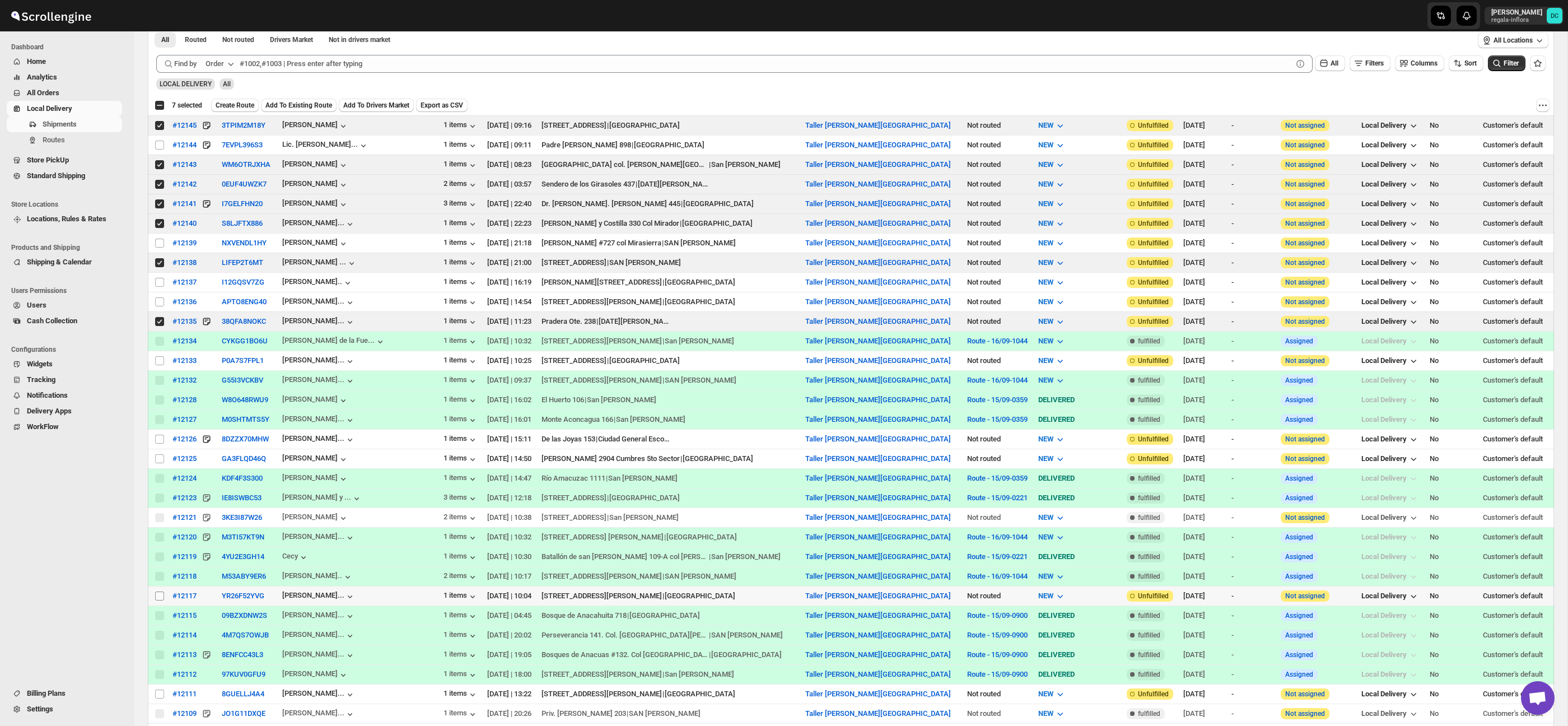
click at [159, 596] on input "Select shipment" at bounding box center [159, 596] width 9 height 9
checkbox input "true"
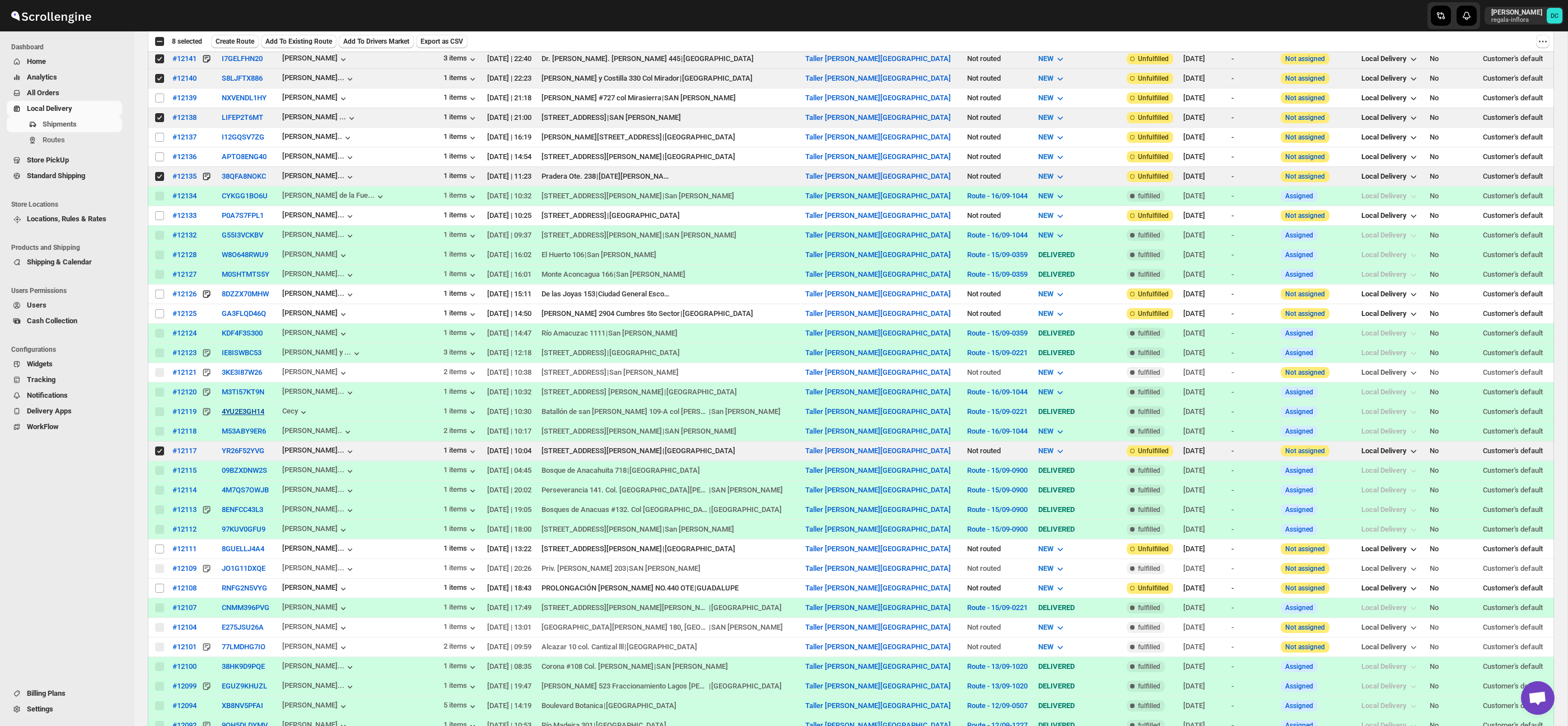
scroll to position [438, 0]
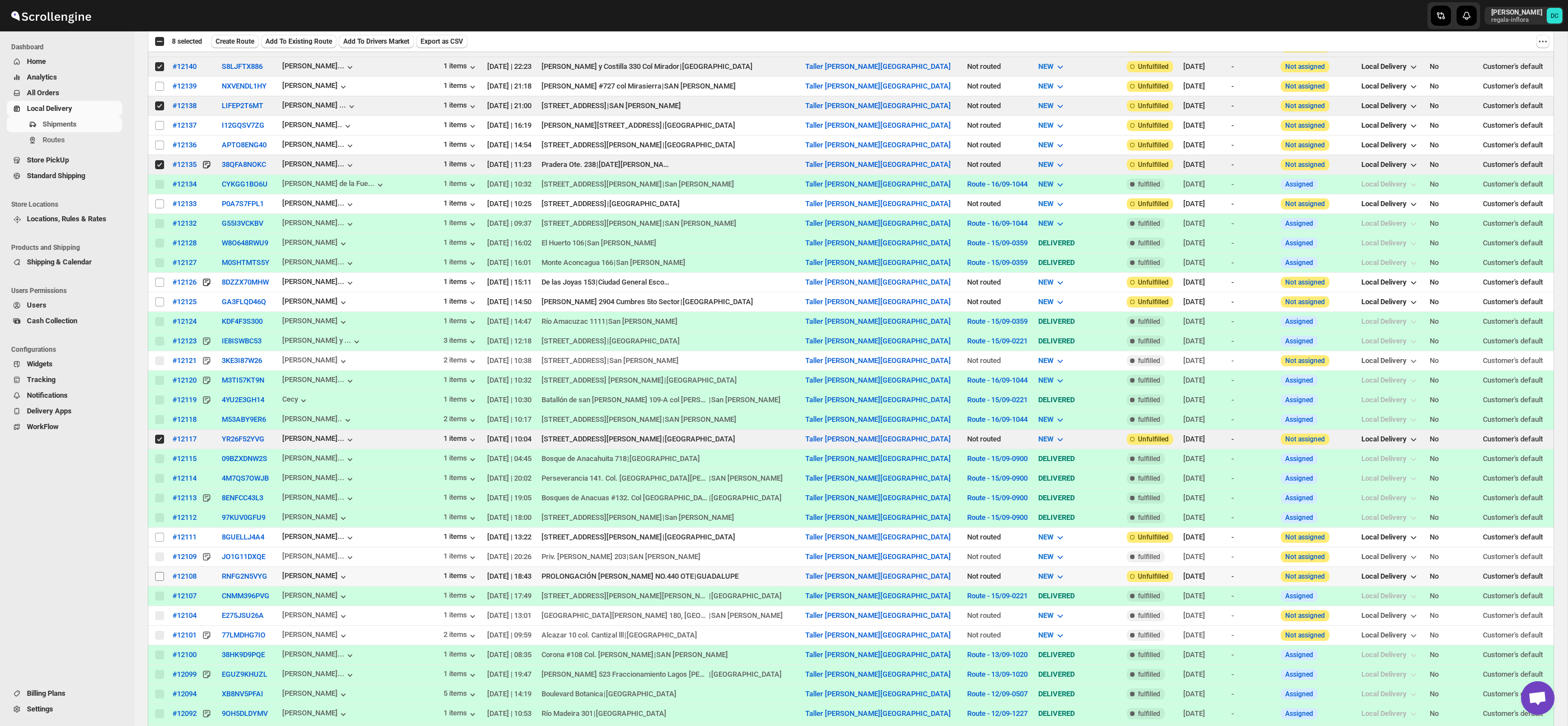
click at [160, 580] on input "Select shipment" at bounding box center [159, 576] width 9 height 9
checkbox input "true"
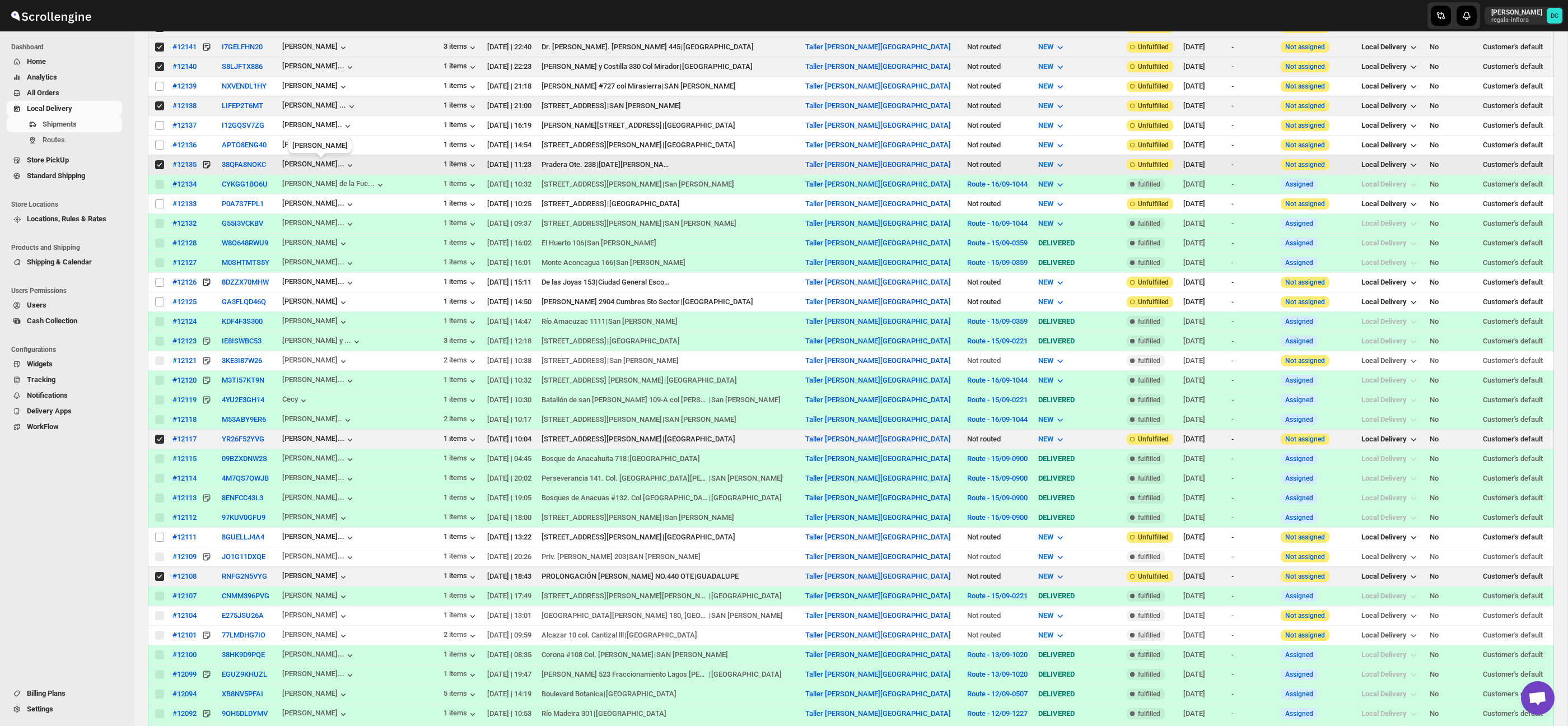
scroll to position [0, 0]
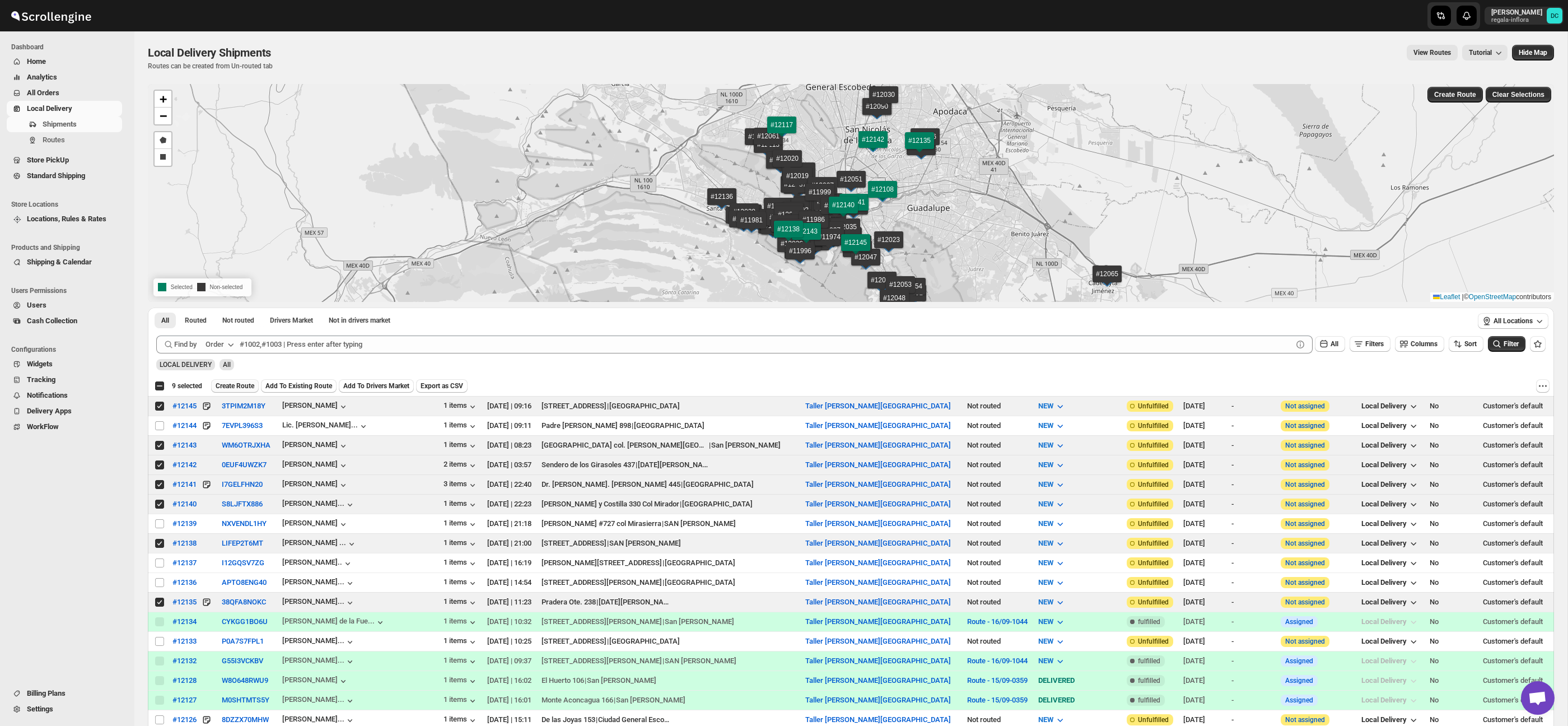
click at [245, 382] on span "Create Route" at bounding box center [234, 386] width 39 height 9
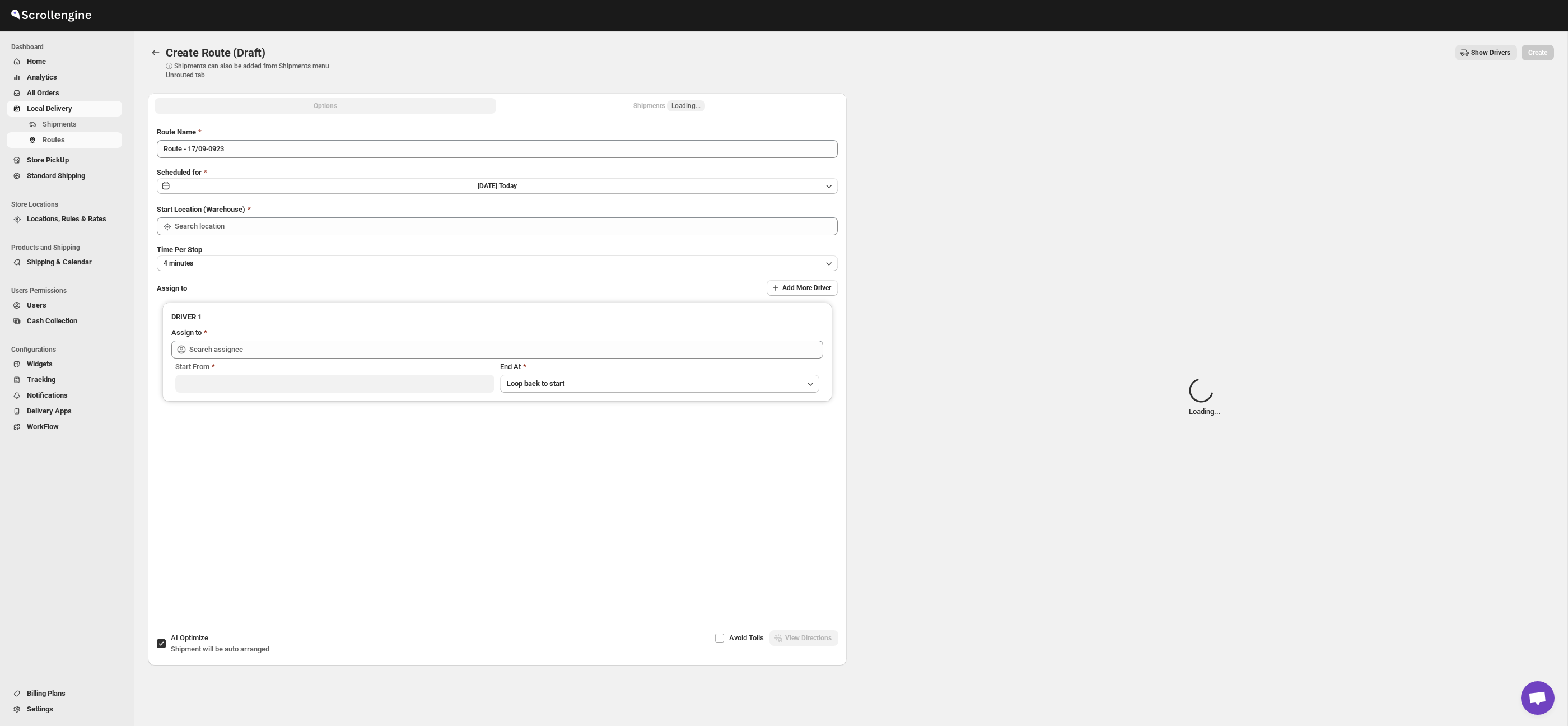
type input "Taller [PERSON_NAME][GEOGRAPHIC_DATA]"
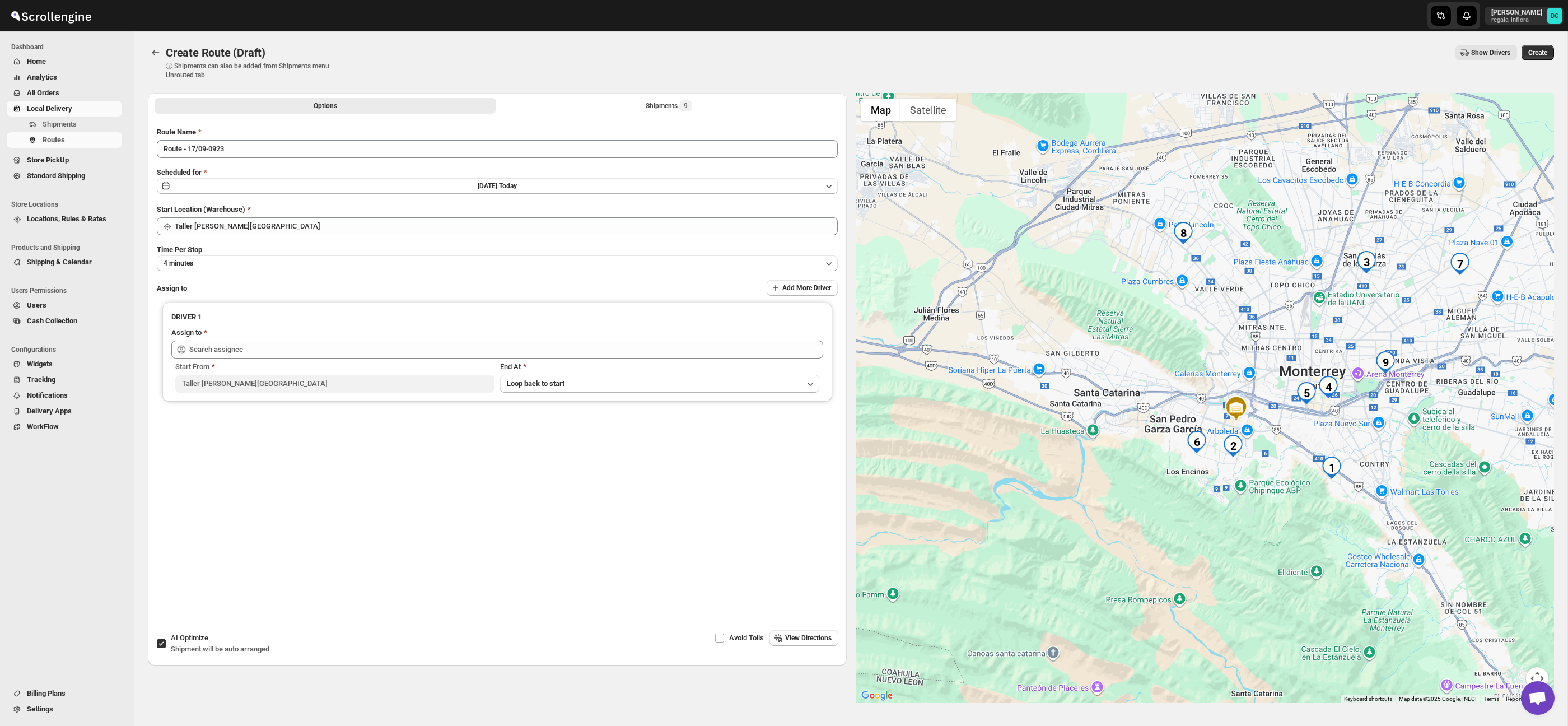
drag, startPoint x: 1438, startPoint y: 443, endPoint x: 1397, endPoint y: 438, distance: 41.3
click at [1397, 438] on div at bounding box center [1205, 397] width 699 height 610
click at [627, 103] on button "Shipments 9" at bounding box center [669, 106] width 341 height 16
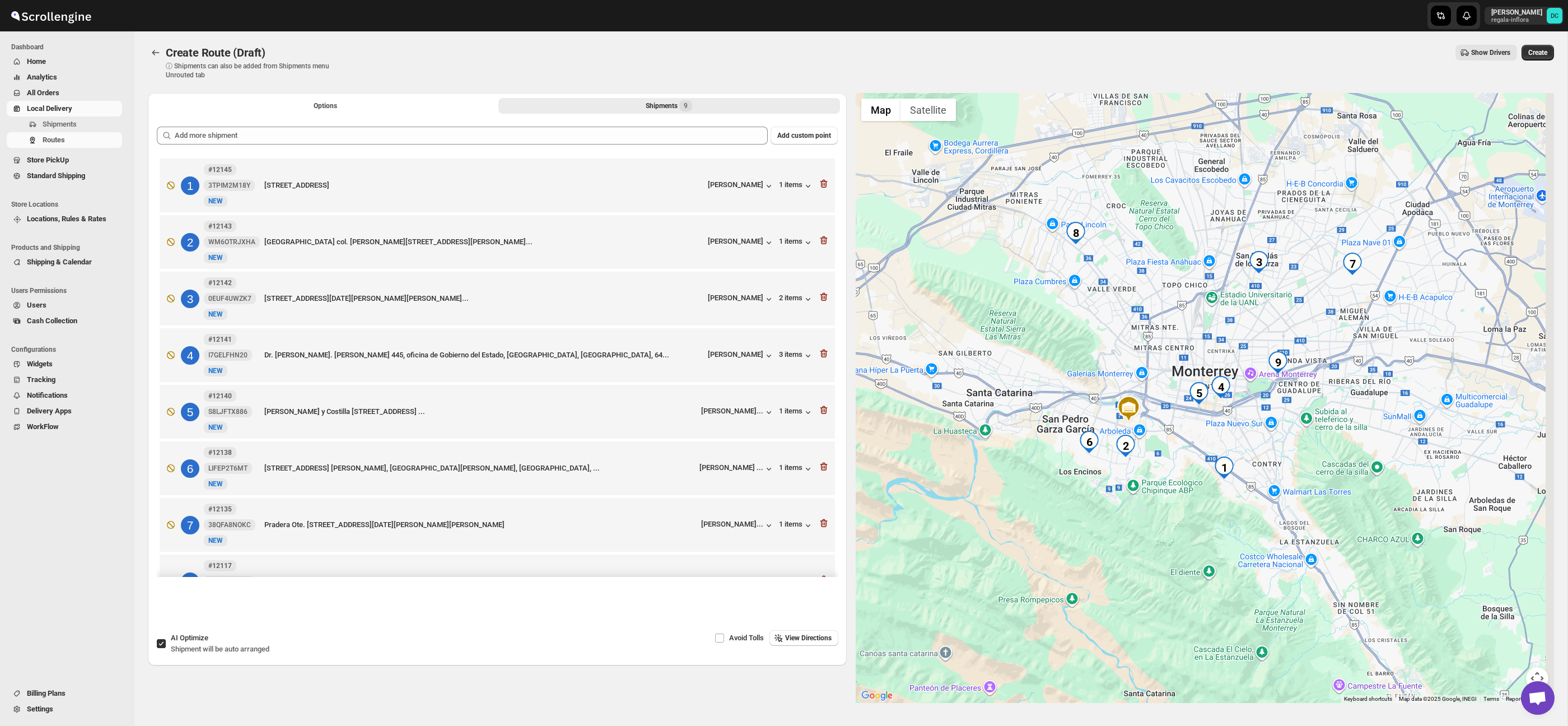
drag, startPoint x: 1276, startPoint y: 424, endPoint x: 1244, endPoint y: 435, distance: 33.8
click at [1244, 435] on div at bounding box center [1205, 397] width 699 height 610
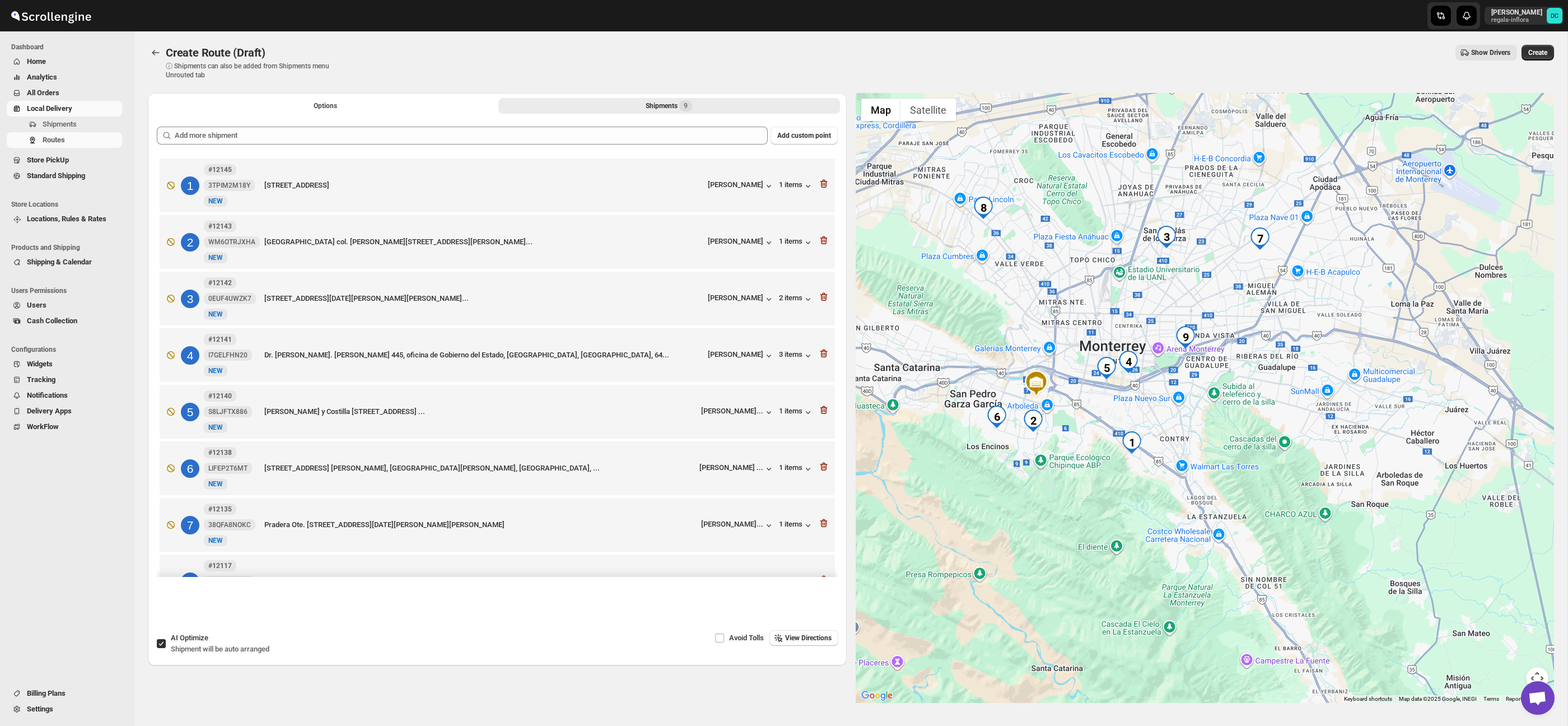
drag, startPoint x: 1350, startPoint y: 380, endPoint x: 1250, endPoint y: 341, distance: 107.3
click at [1248, 339] on div at bounding box center [1205, 397] width 699 height 610
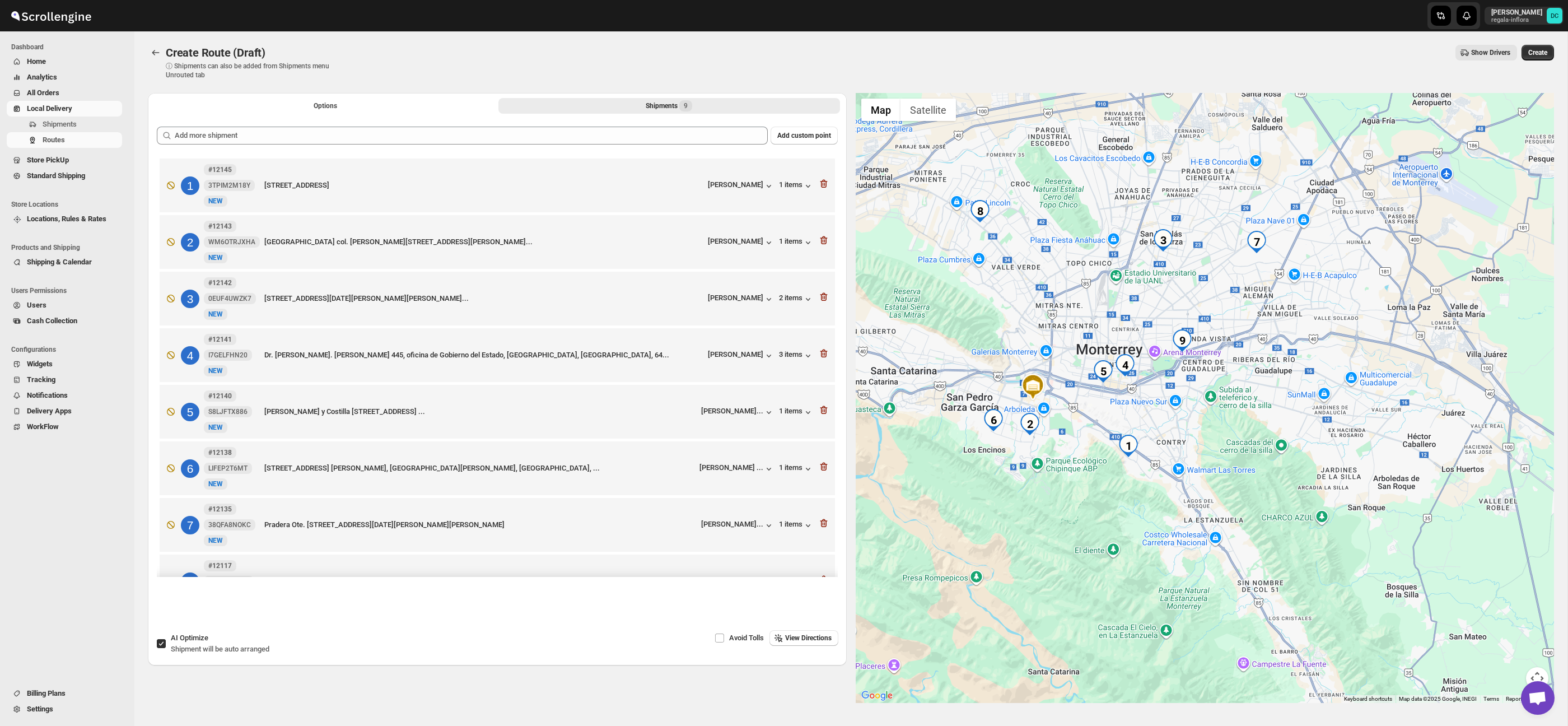
drag, startPoint x: 1279, startPoint y: 349, endPoint x: 1281, endPoint y: 434, distance: 85.0
click at [1314, 482] on div at bounding box center [1205, 397] width 699 height 610
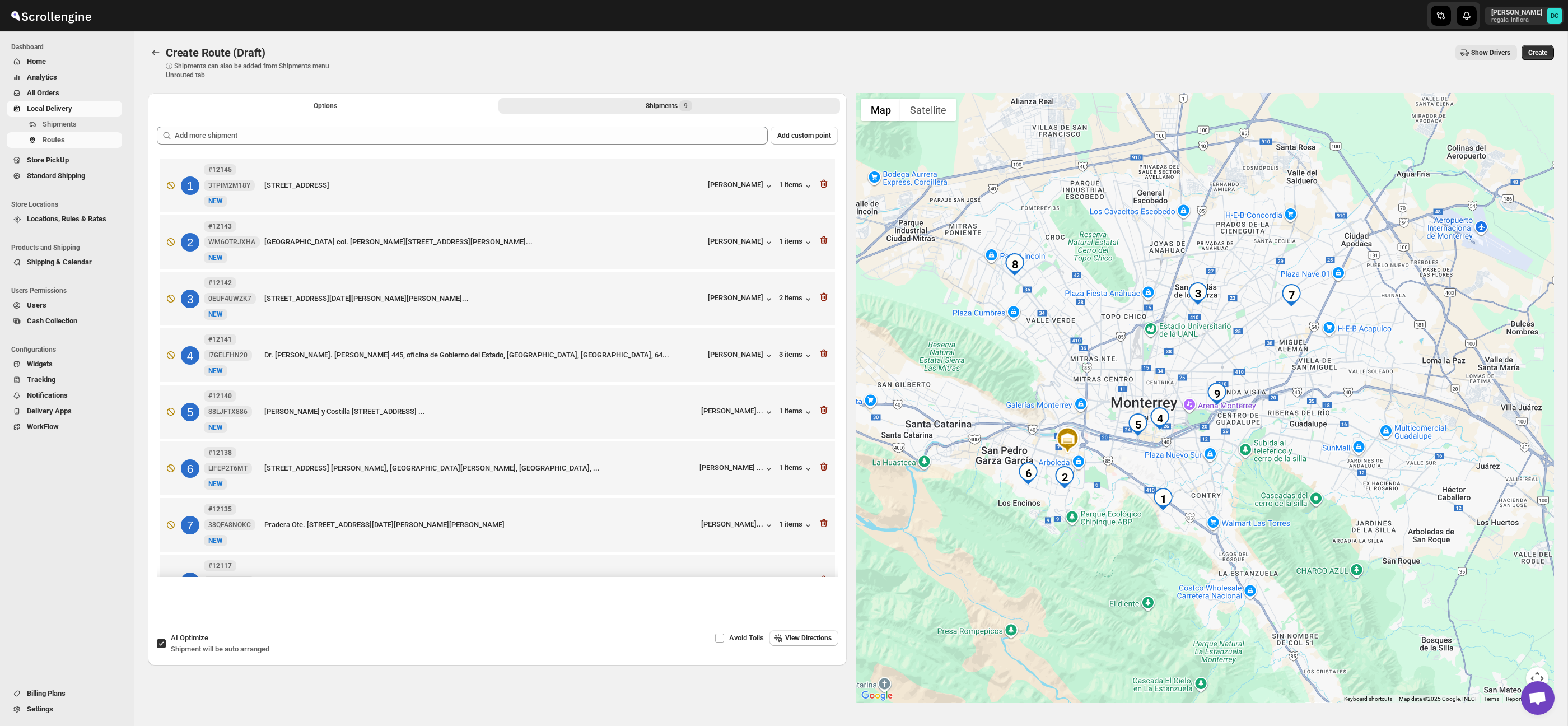
drag, startPoint x: 1276, startPoint y: 419, endPoint x: 1312, endPoint y: 477, distance: 68.3
click at [1312, 477] on div at bounding box center [1205, 397] width 699 height 610
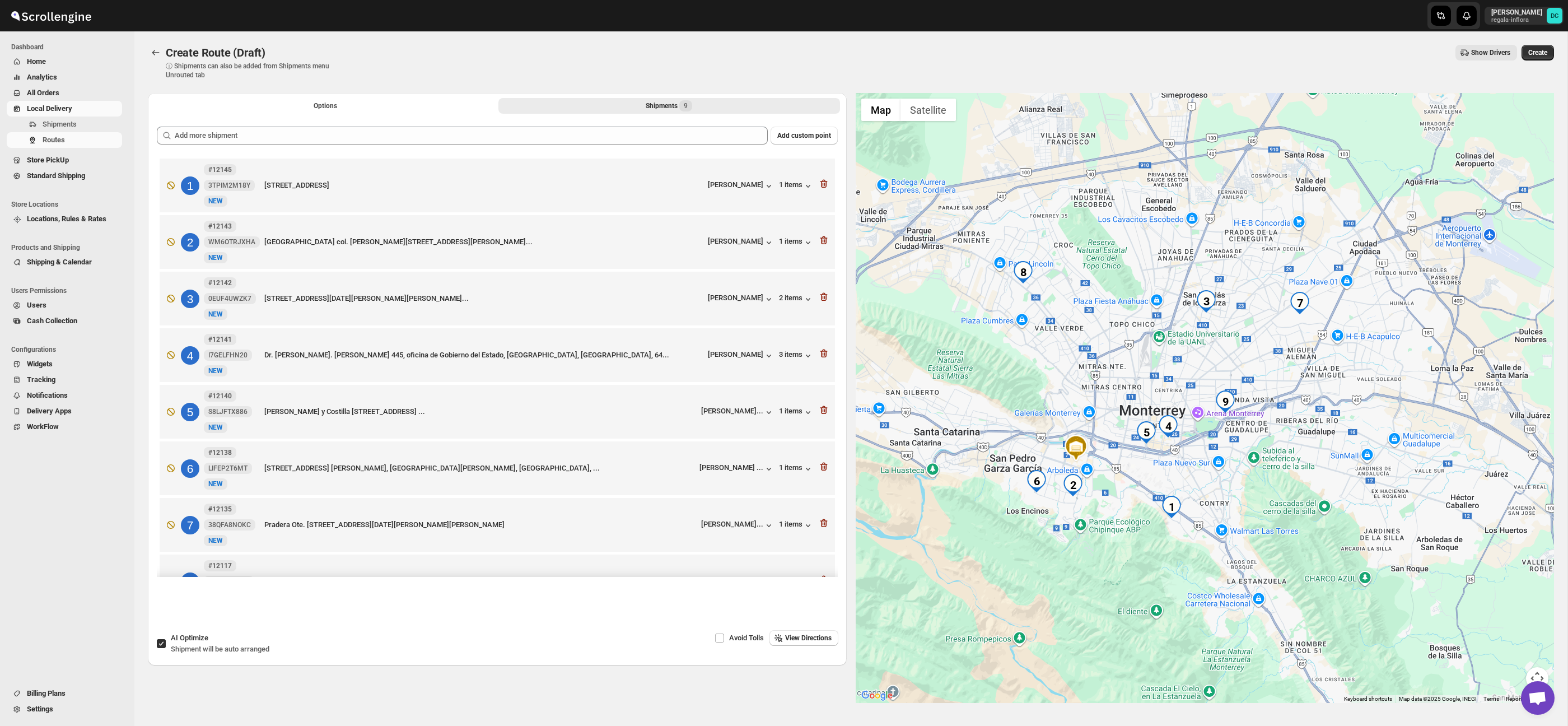
drag, startPoint x: 1278, startPoint y: 427, endPoint x: 1288, endPoint y: 436, distance: 13.5
click at [1288, 436] on div at bounding box center [1205, 397] width 699 height 610
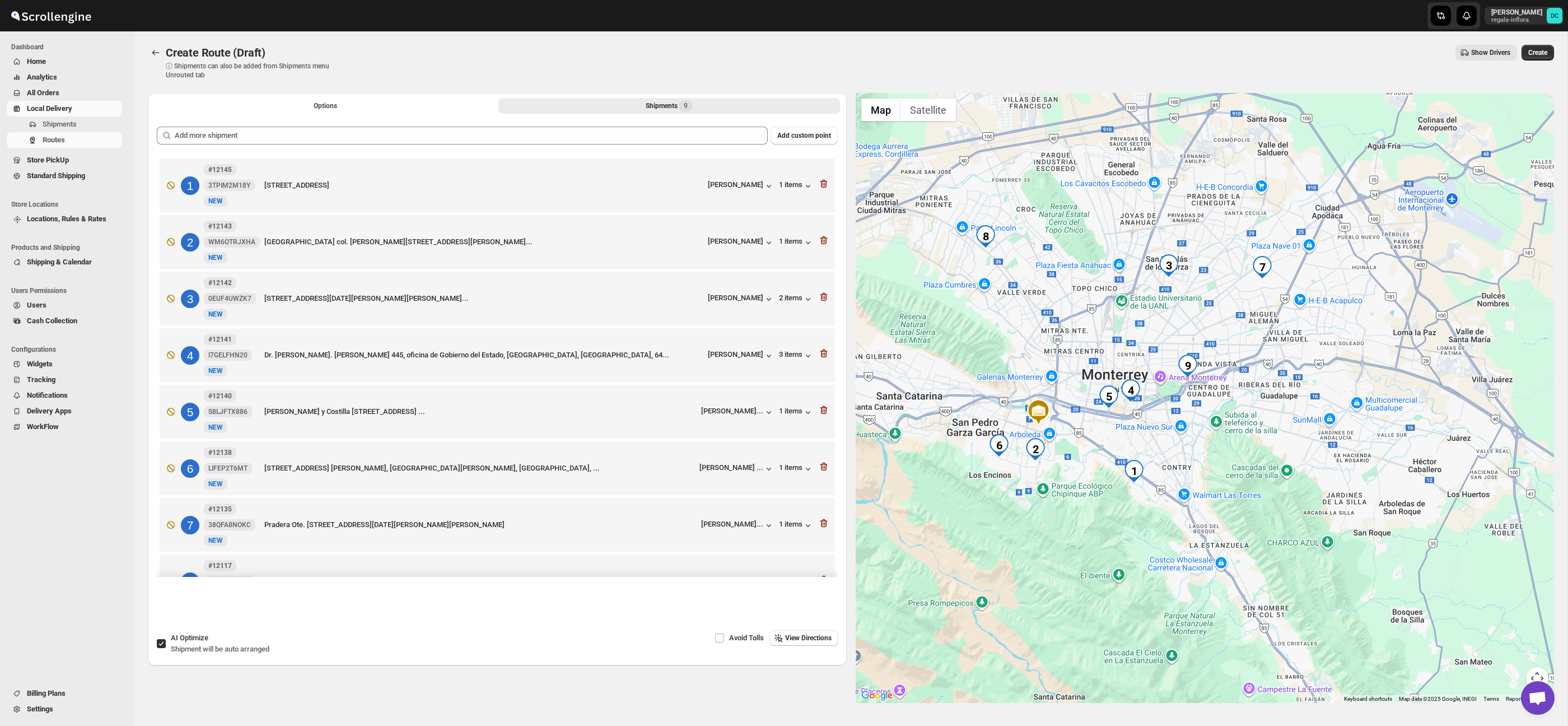
drag, startPoint x: 1272, startPoint y: 492, endPoint x: 1130, endPoint y: 460, distance: 145.6
click at [1210, 433] on div at bounding box center [1205, 397] width 699 height 610
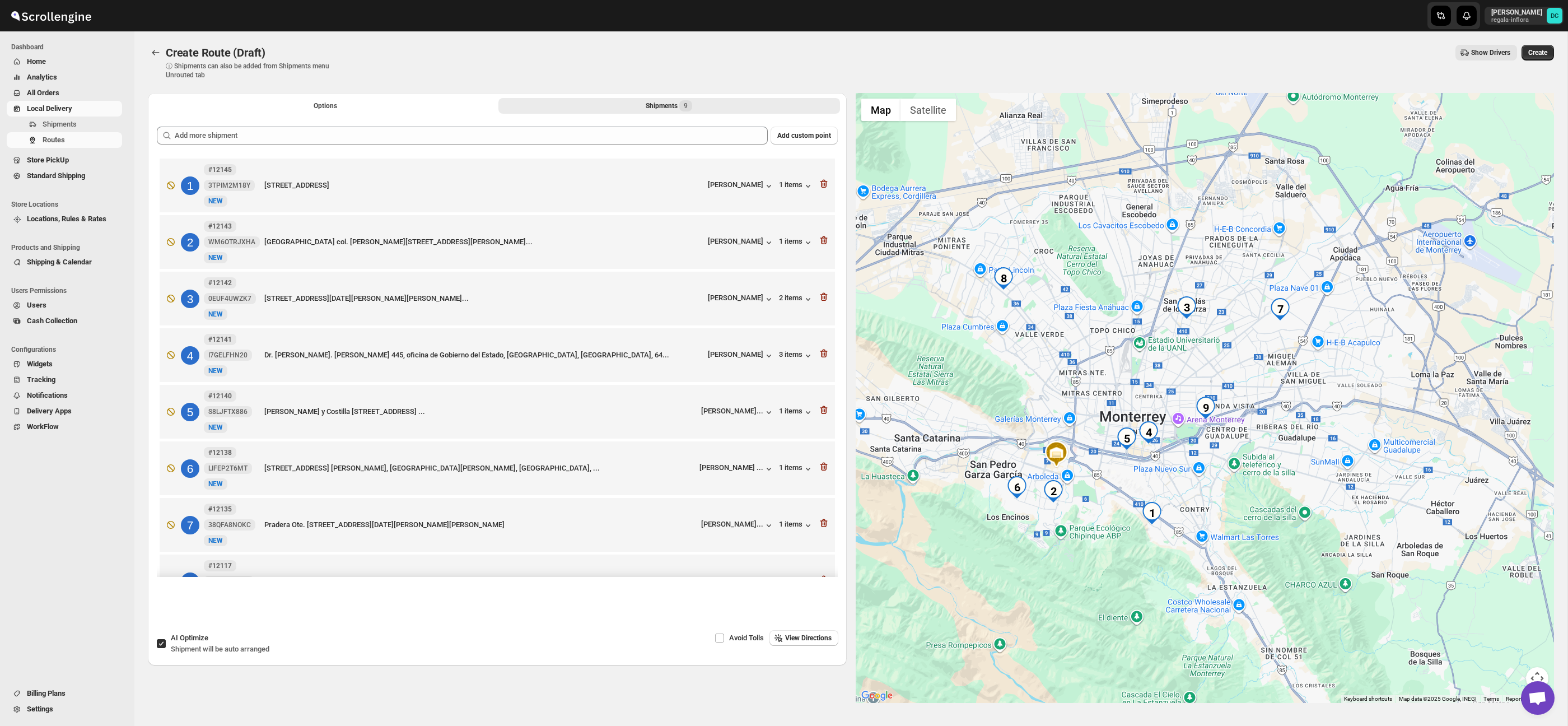
drag, startPoint x: 1123, startPoint y: 431, endPoint x: 1159, endPoint y: 471, distance: 53.8
click at [1158, 479] on div at bounding box center [1205, 397] width 699 height 610
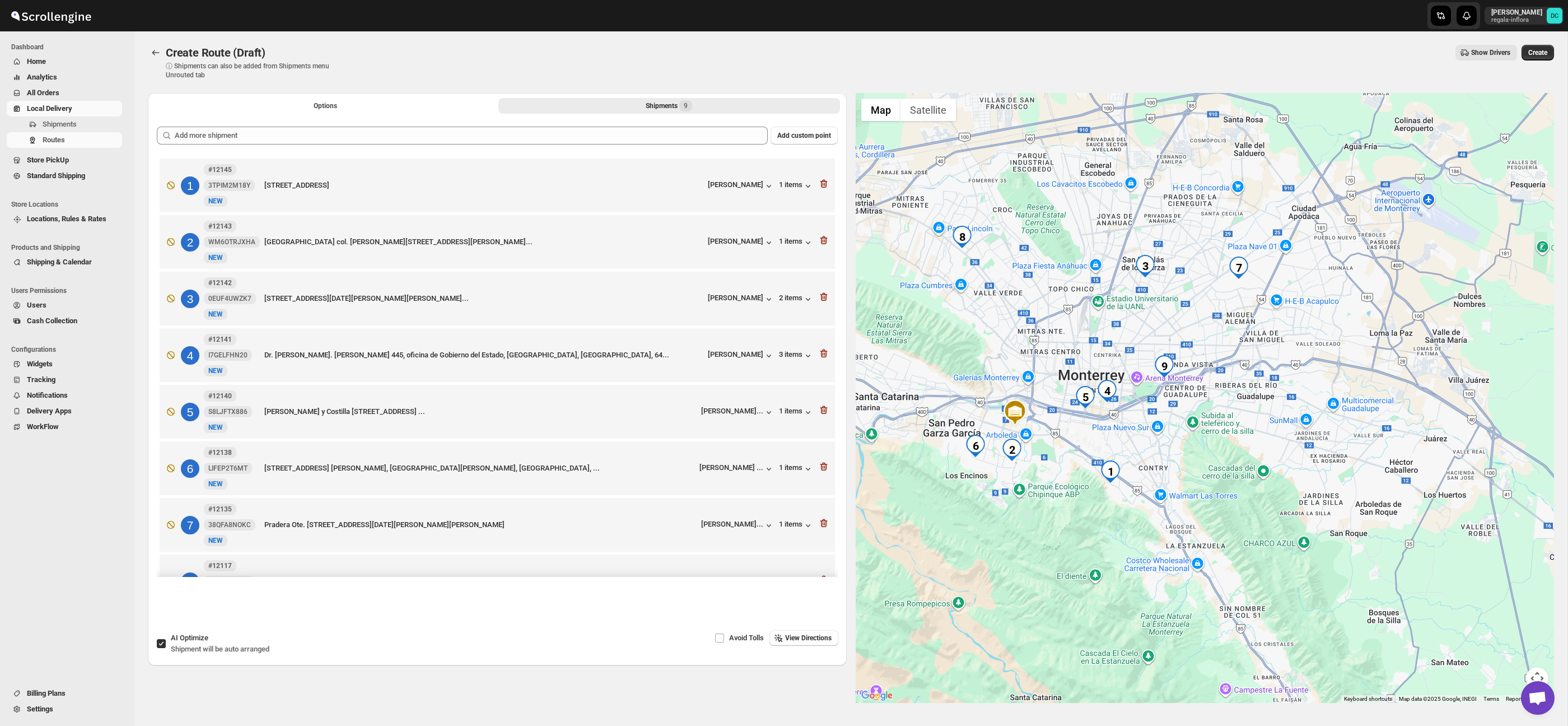
drag, startPoint x: 1127, startPoint y: 355, endPoint x: 1113, endPoint y: 343, distance: 18.4
click at [1116, 343] on div at bounding box center [1205, 397] width 699 height 610
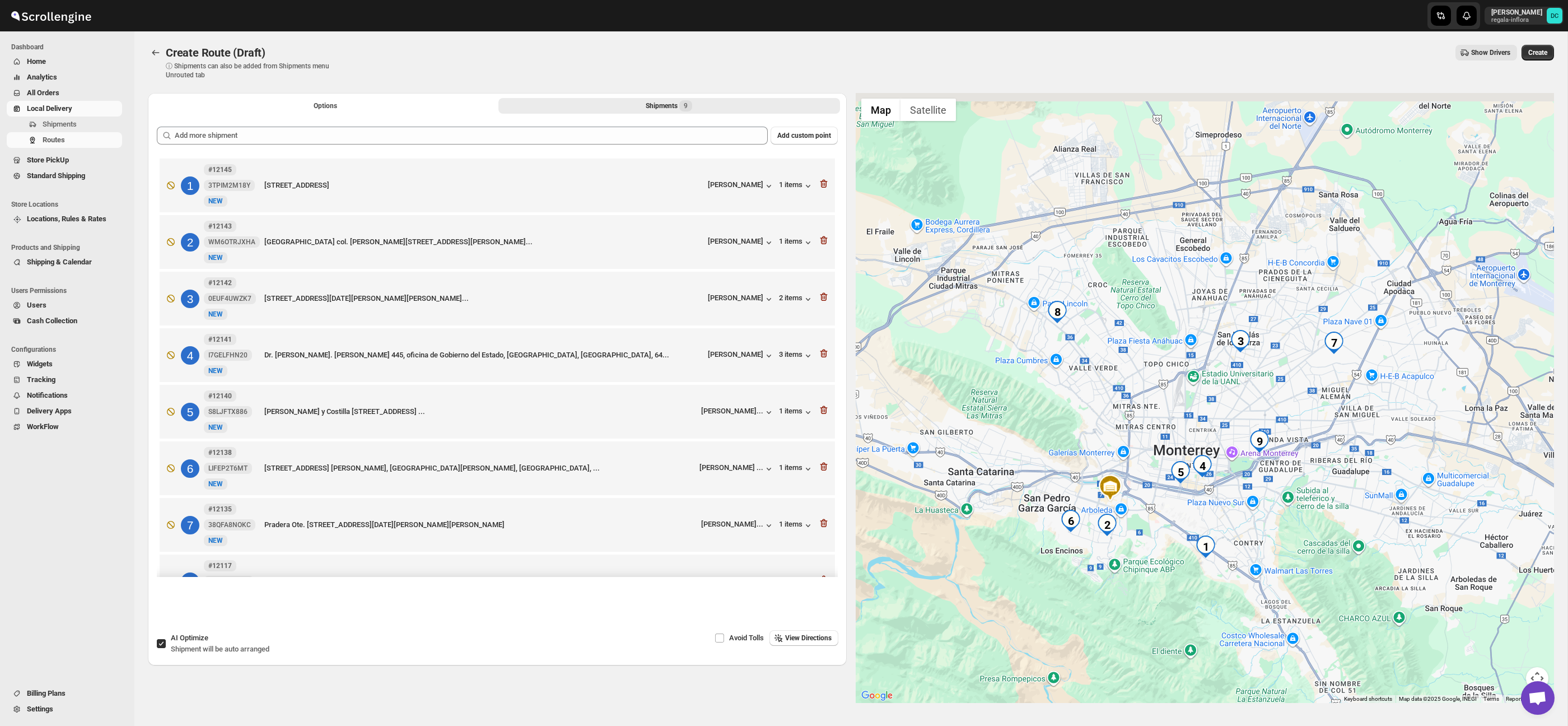
drag, startPoint x: 974, startPoint y: 285, endPoint x: 1072, endPoint y: 364, distance: 125.9
click at [1072, 364] on div at bounding box center [1205, 397] width 699 height 610
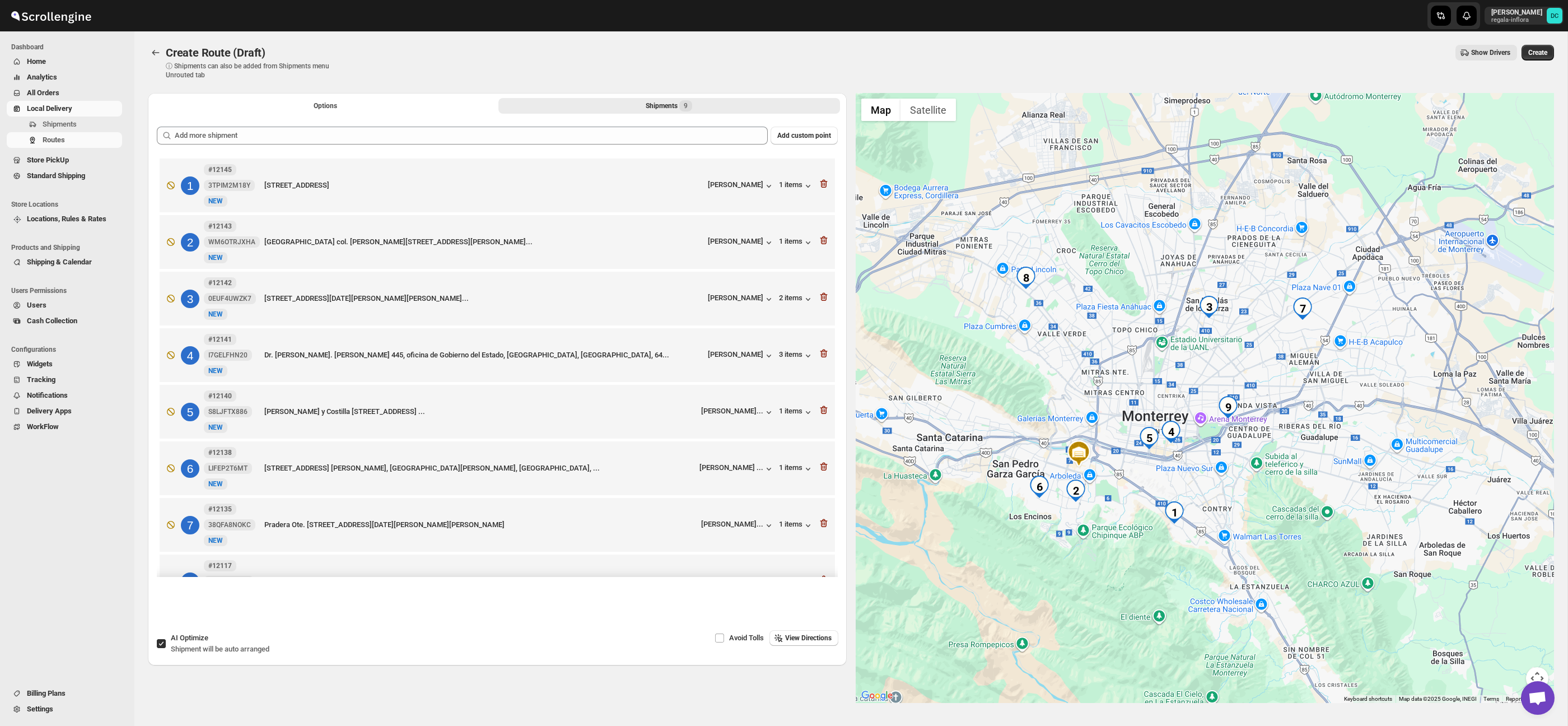
drag, startPoint x: 1215, startPoint y: 496, endPoint x: 1200, endPoint y: 483, distance: 19.8
click at [1204, 484] on div at bounding box center [1205, 397] width 699 height 610
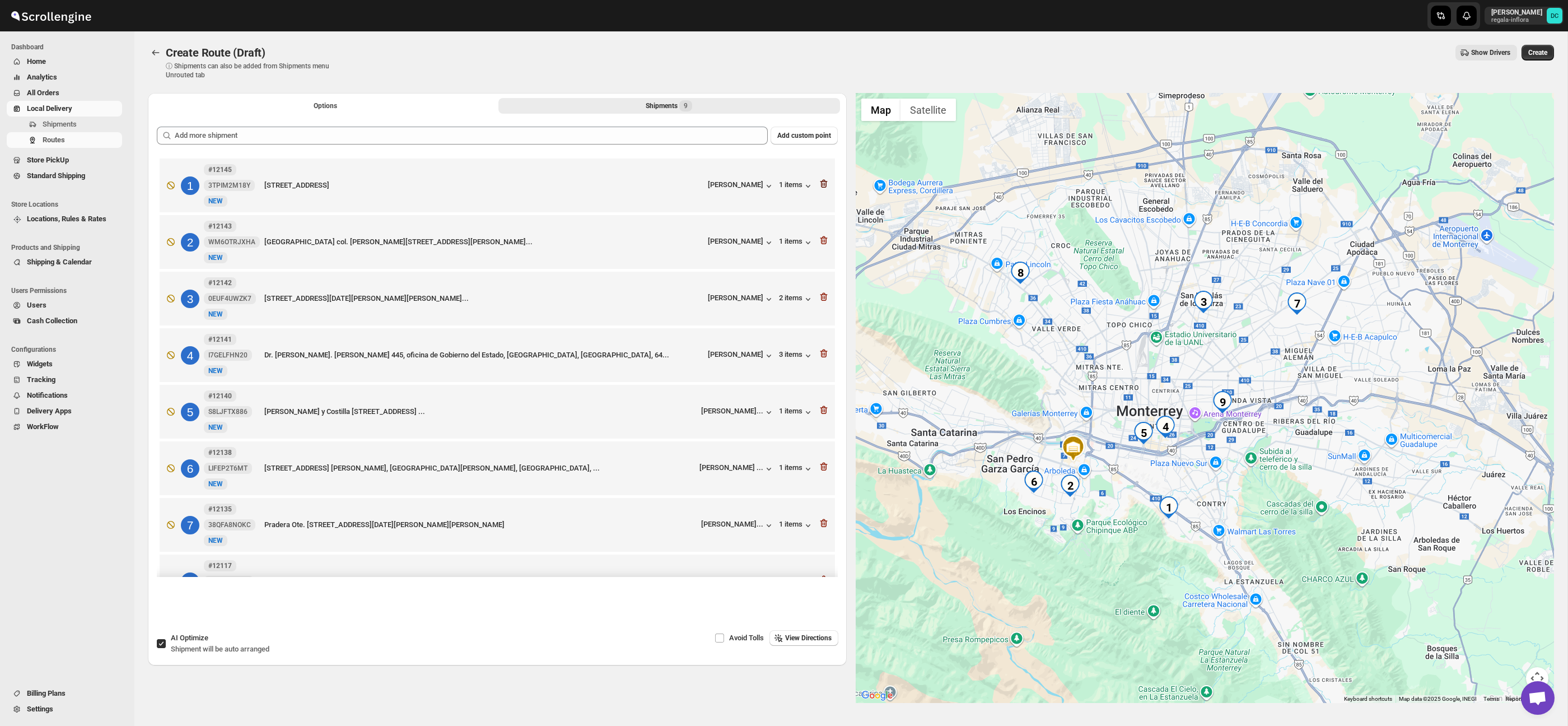
click at [819, 182] on icon "button" at bounding box center [824, 183] width 11 height 11
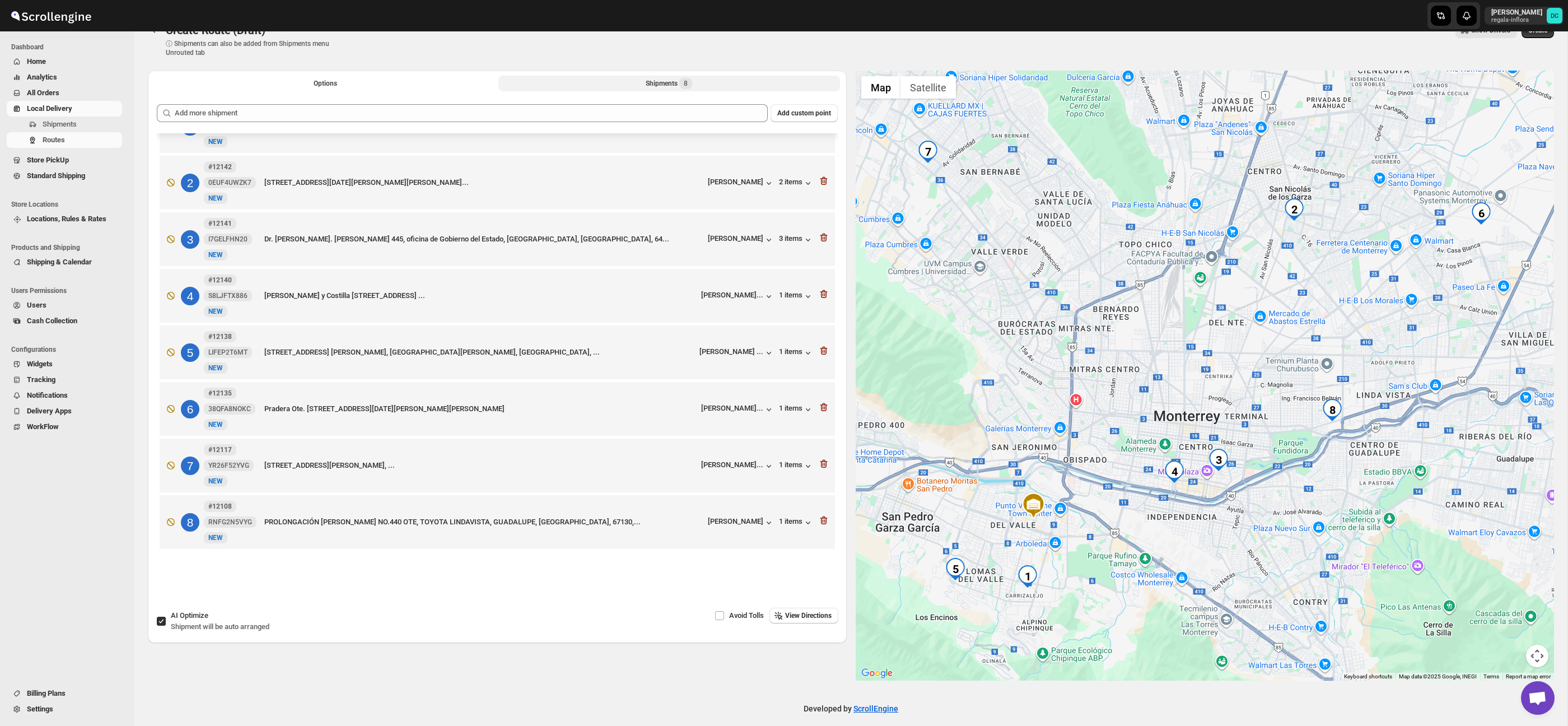
scroll to position [30, 0]
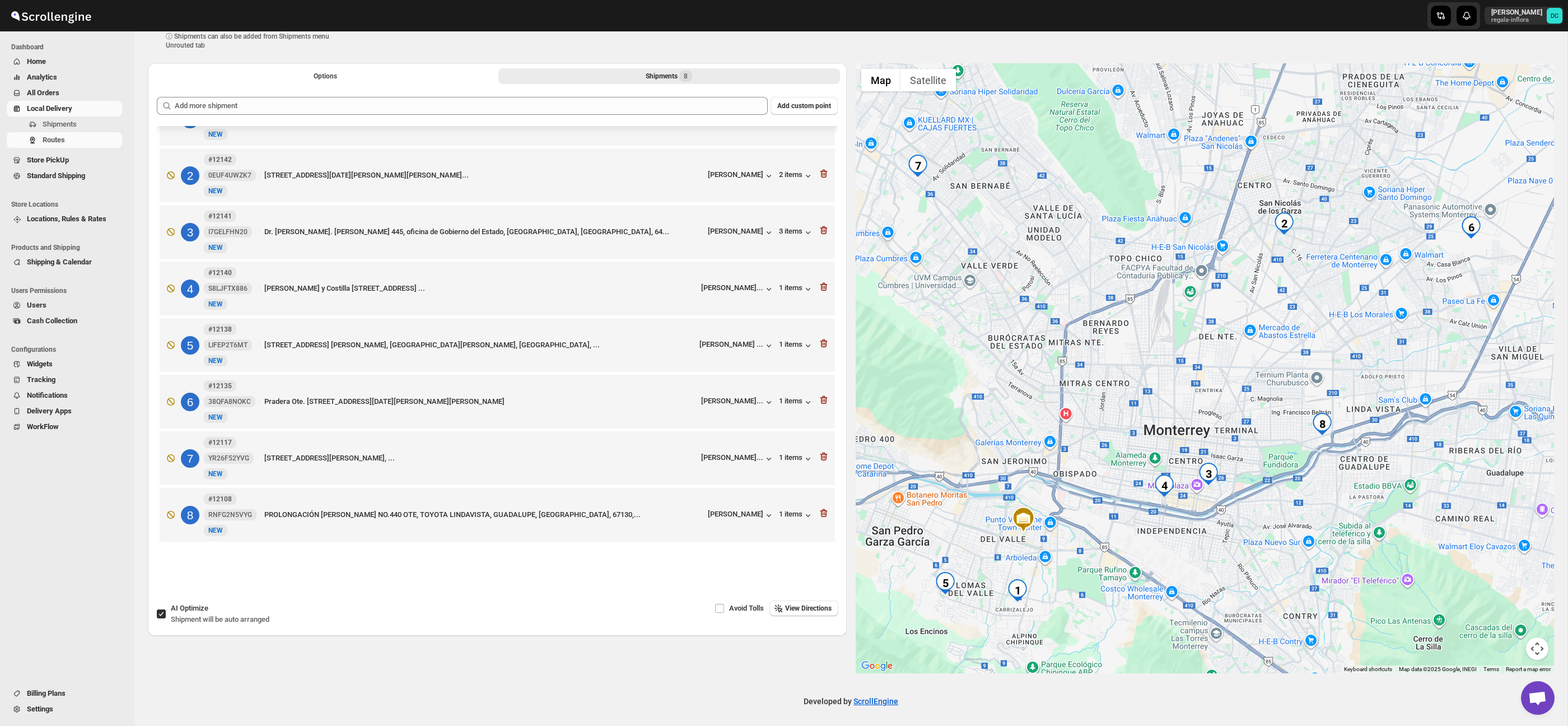
drag, startPoint x: 1308, startPoint y: 254, endPoint x: 1085, endPoint y: 259, distance: 223.1
click at [1297, 277] on div at bounding box center [1205, 368] width 699 height 610
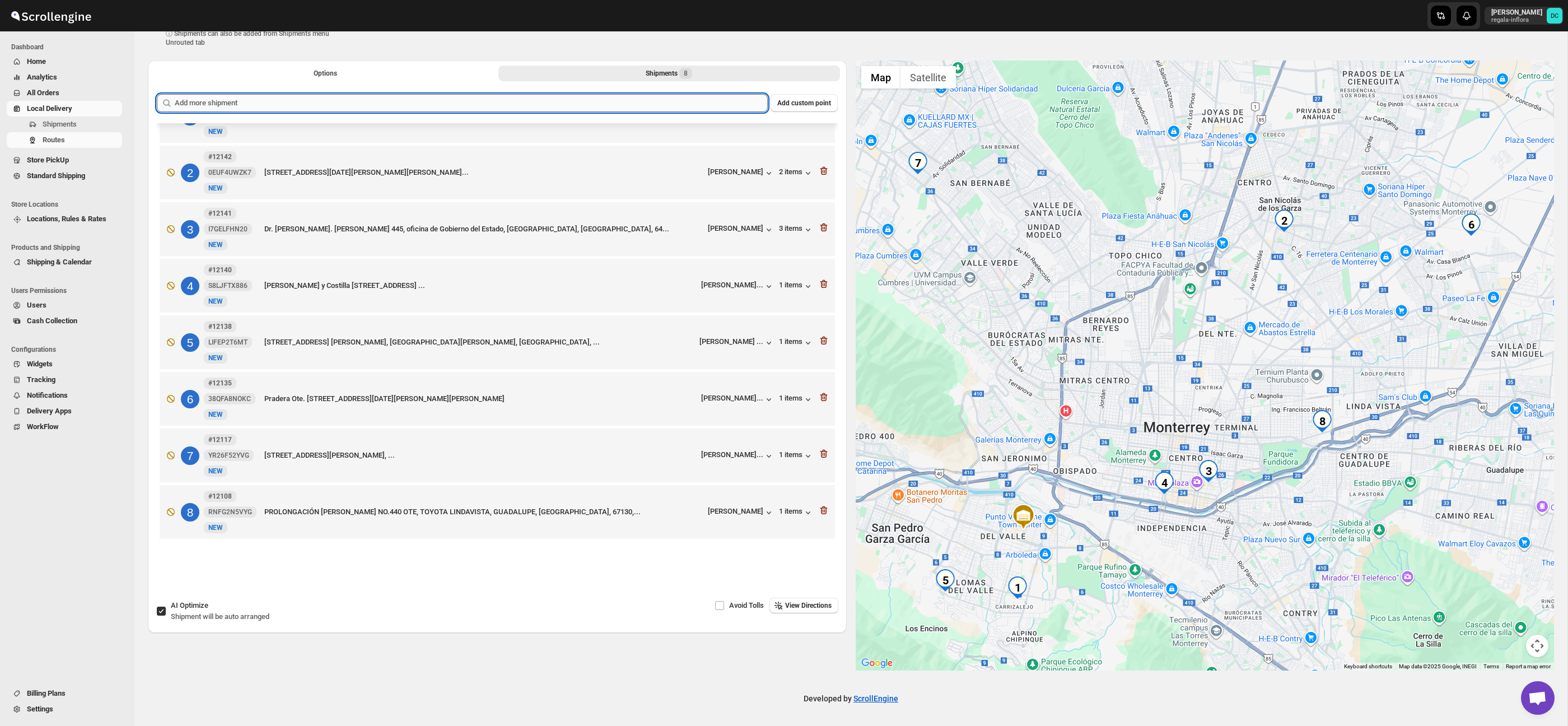
click at [627, 101] on input "text" at bounding box center [472, 103] width 593 height 18
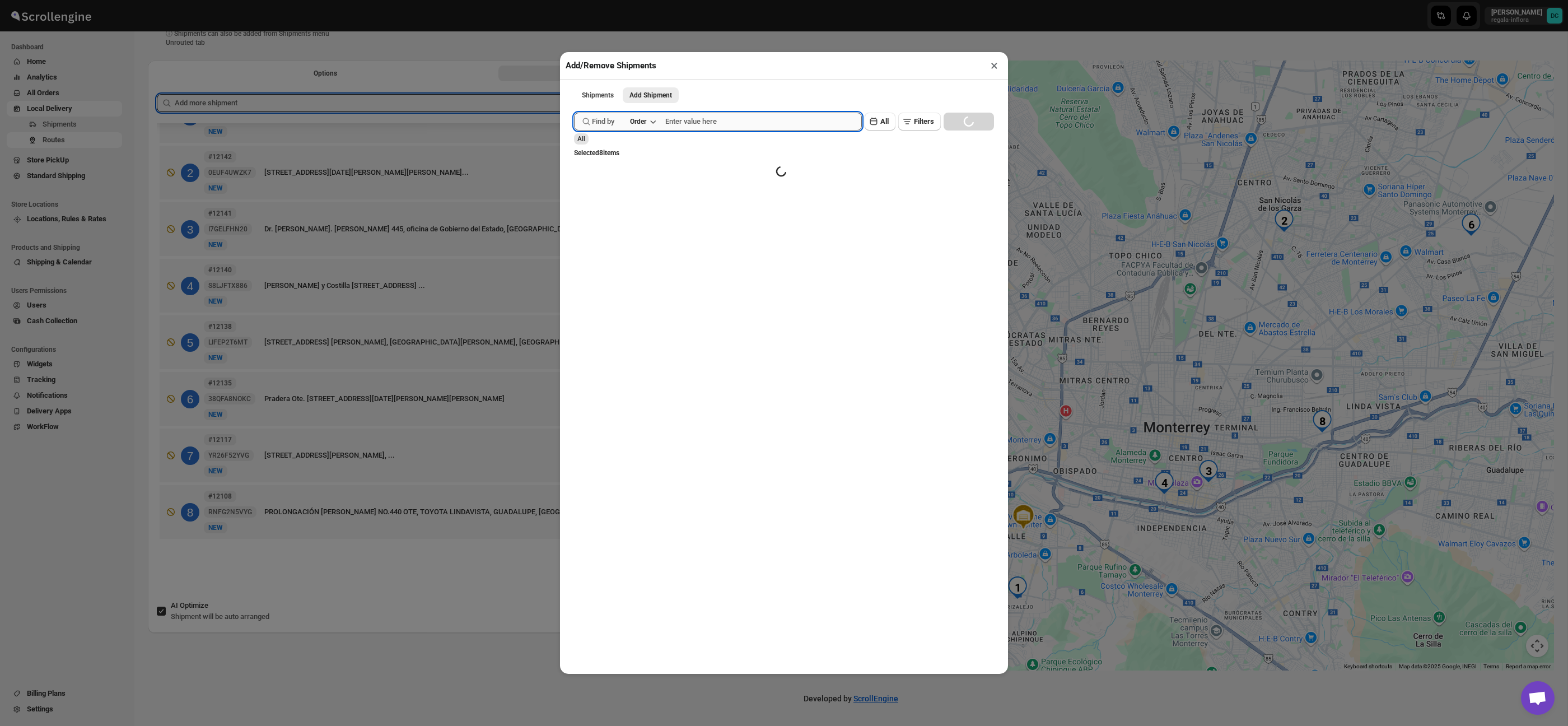
click at [709, 125] on input "text" at bounding box center [764, 121] width 197 height 18
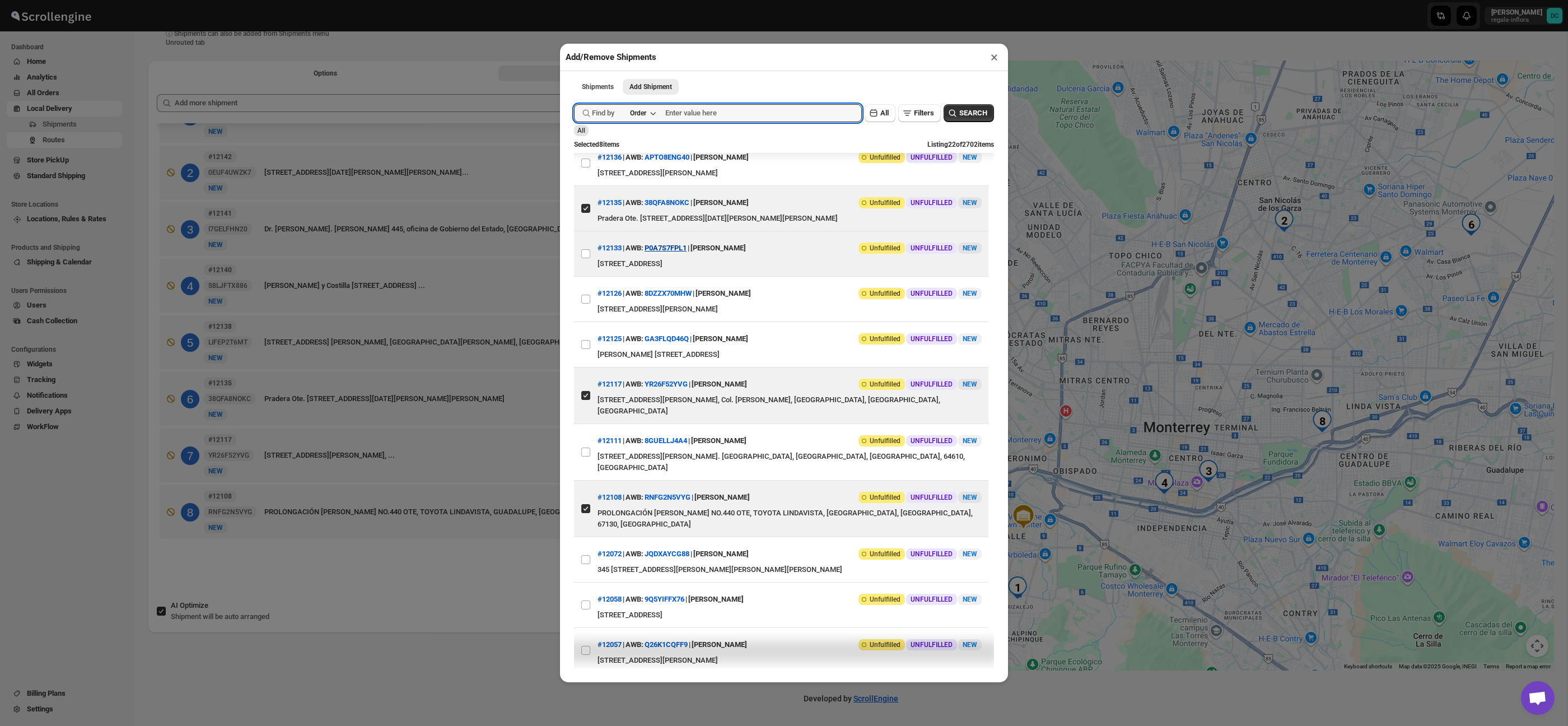
scroll to position [561, 0]
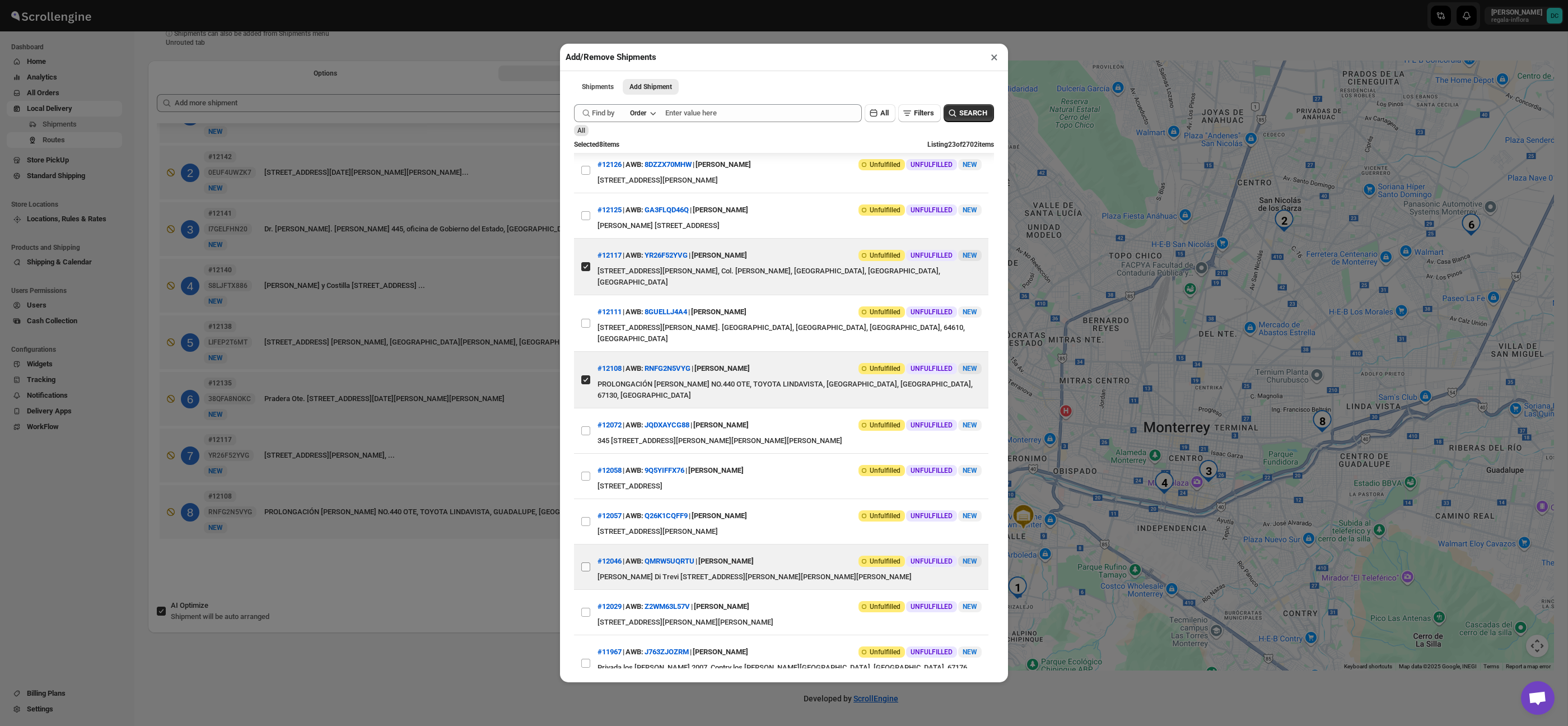
drag, startPoint x: 586, startPoint y: 572, endPoint x: 589, endPoint y: 565, distance: 7.6
click at [586, 572] on input "View details for 68c05dee460e7d780920bb86" at bounding box center [586, 567] width 9 height 9
checkbox input "true"
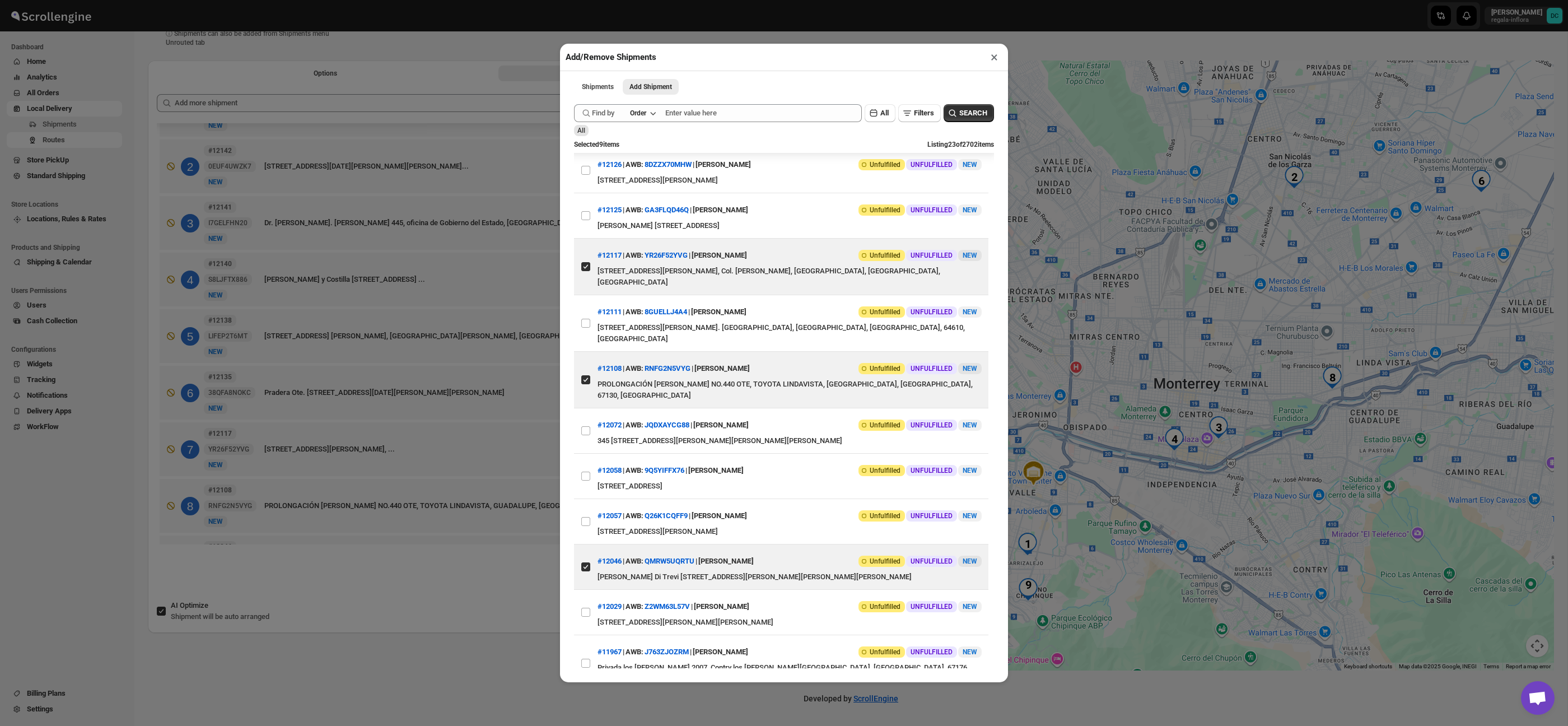
click at [483, 562] on div "Add/Remove Shipments × Shipments Add Shipment More views Shipments Add Shipment…" at bounding box center [784, 363] width 1568 height 726
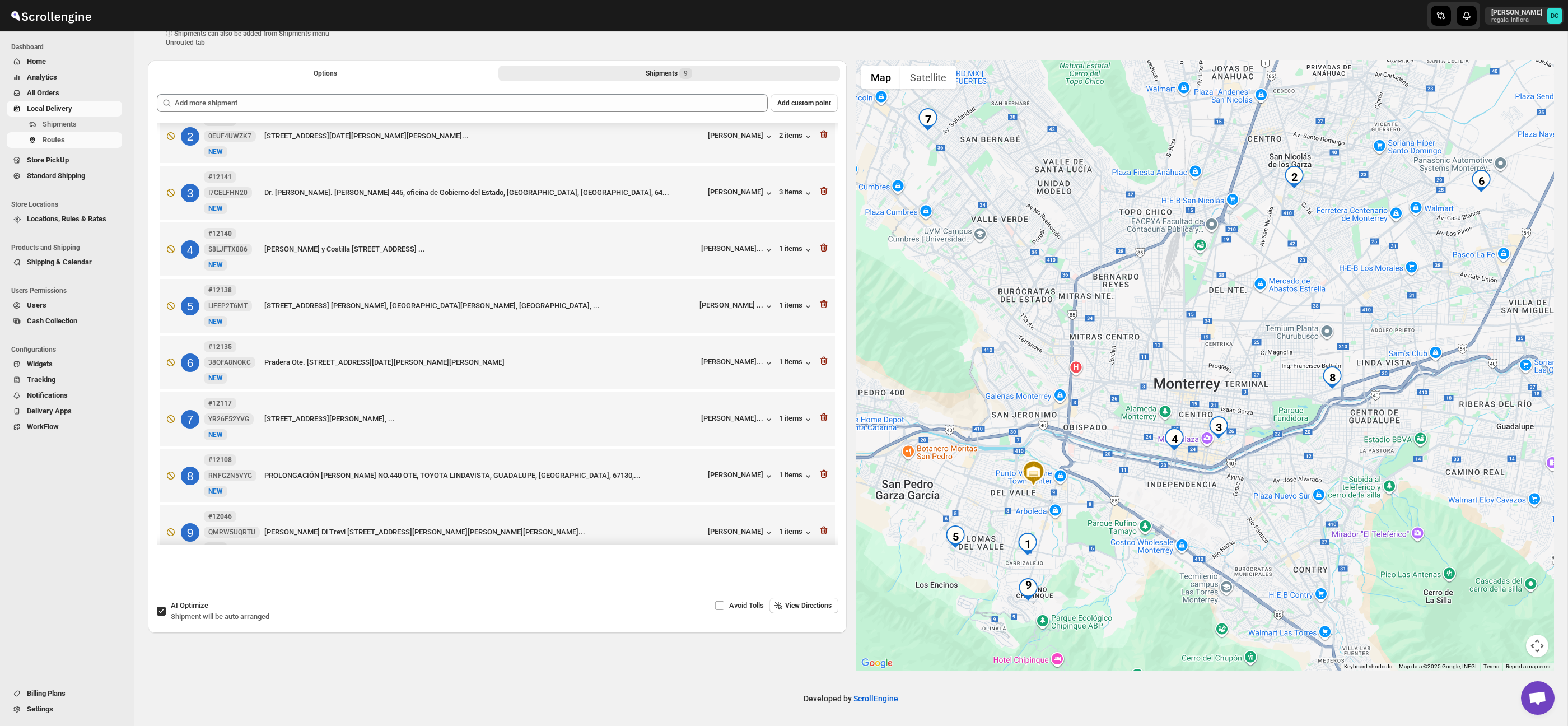
scroll to position [62, 0]
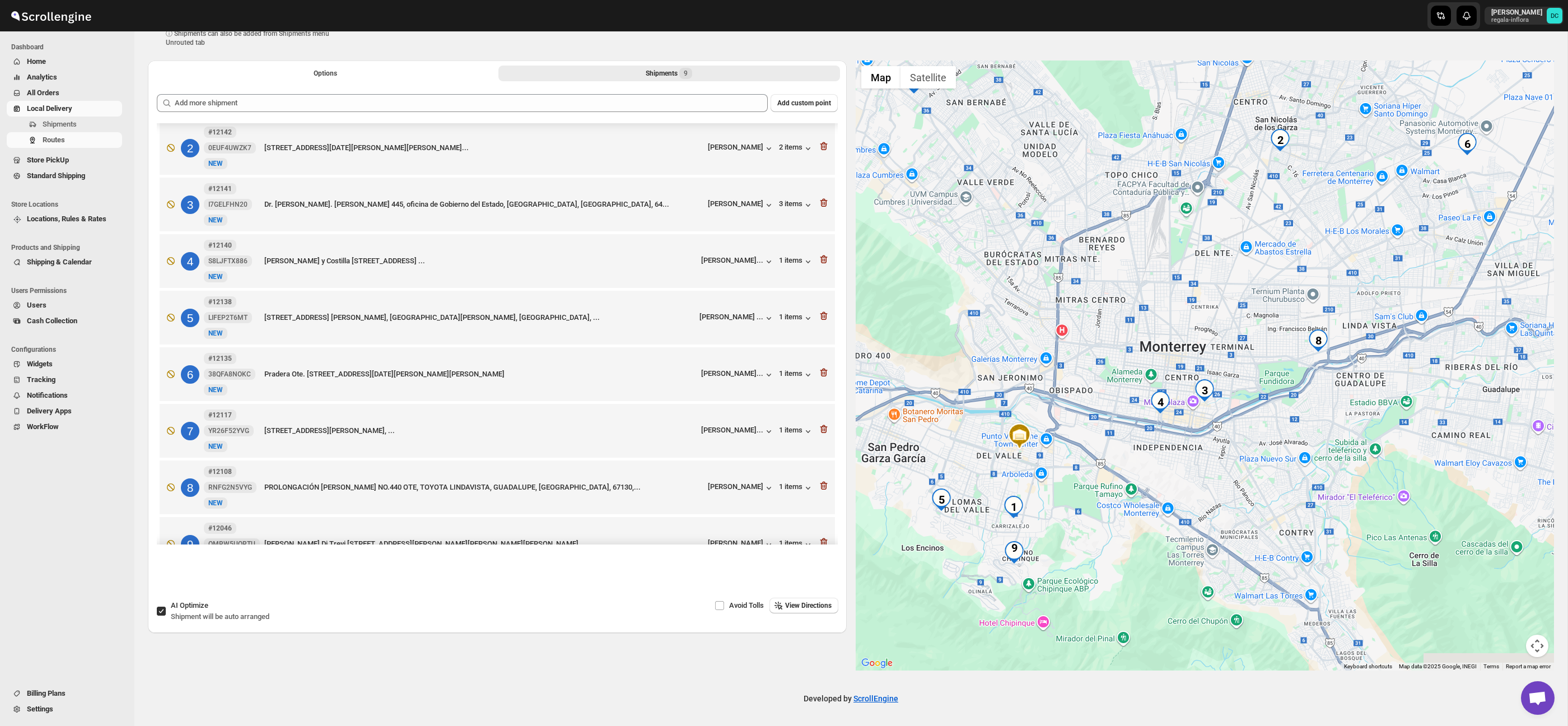
drag, startPoint x: 1311, startPoint y: 514, endPoint x: 1268, endPoint y: 490, distance: 49.2
click at [1294, 474] on div at bounding box center [1205, 365] width 699 height 610
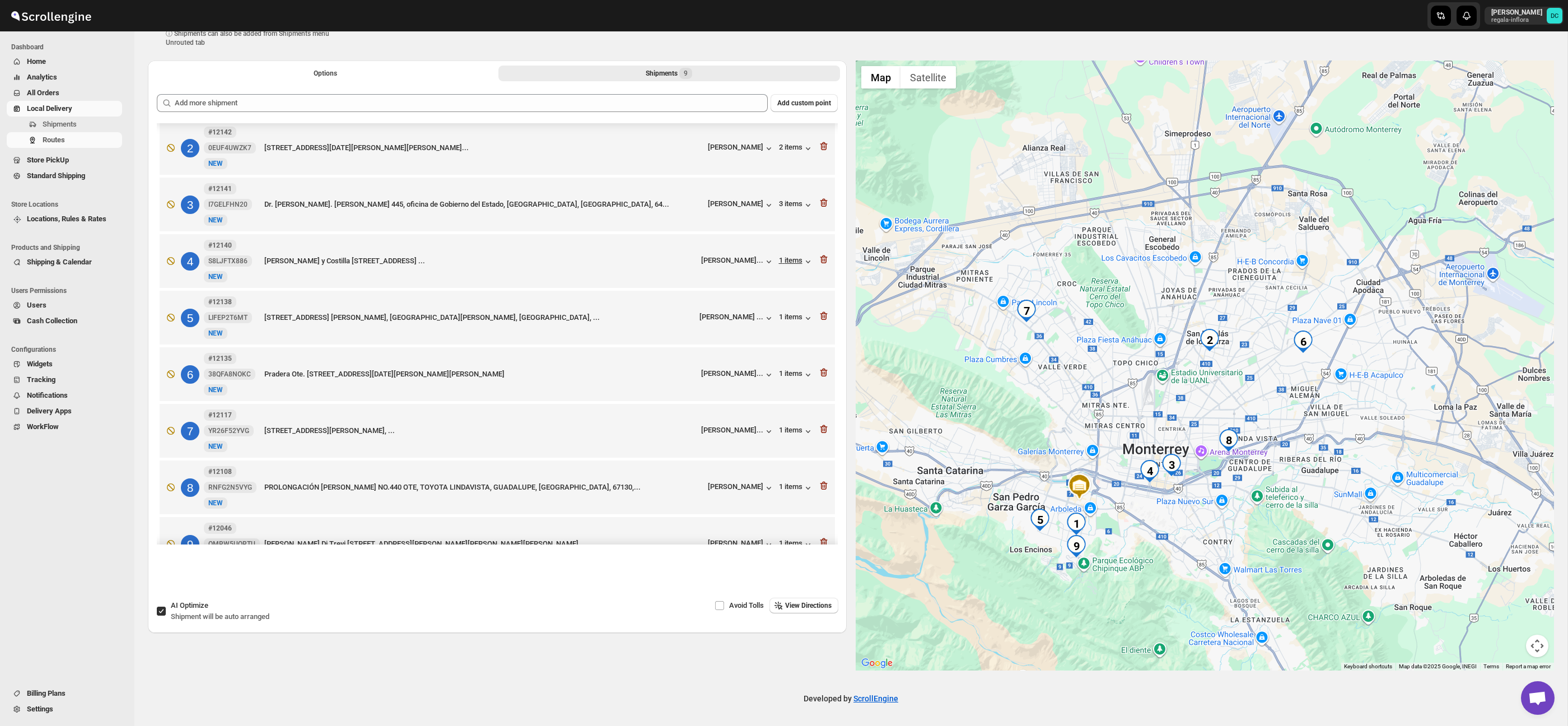
scroll to position [52, 0]
